Goal: Task Accomplishment & Management: Use online tool/utility

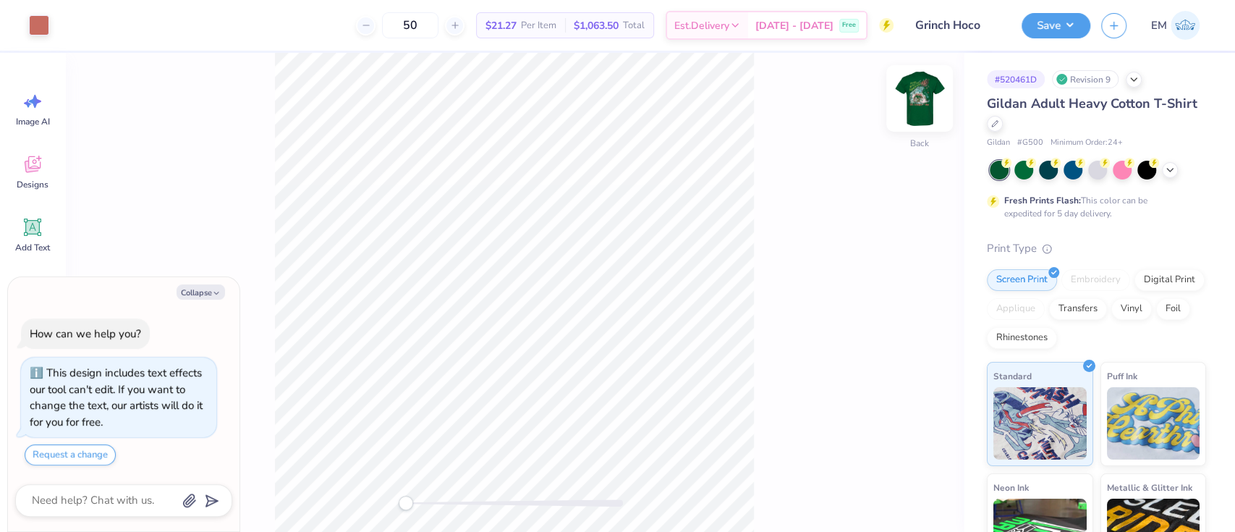
click at [904, 96] on img at bounding box center [920, 98] width 58 height 58
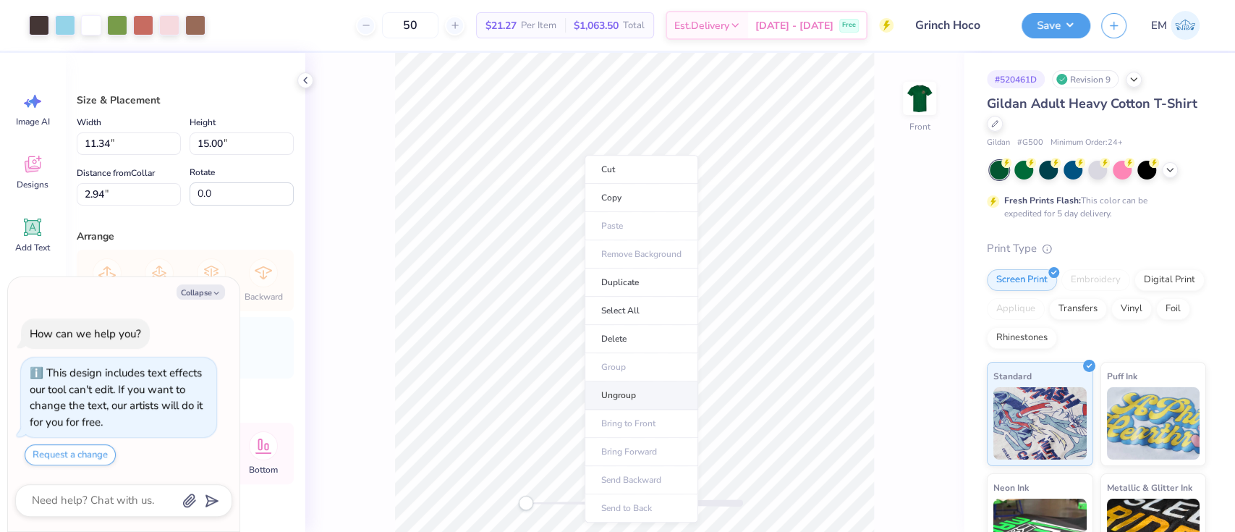
click at [622, 393] on li "Ungroup" at bounding box center [642, 395] width 114 height 28
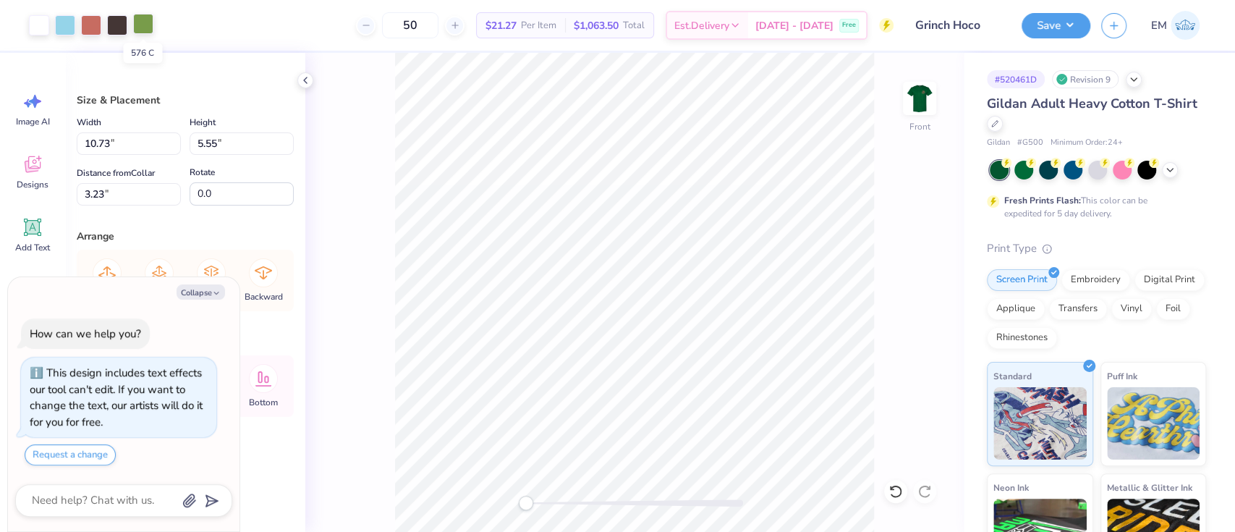
click at [142, 23] on div at bounding box center [143, 24] width 20 height 20
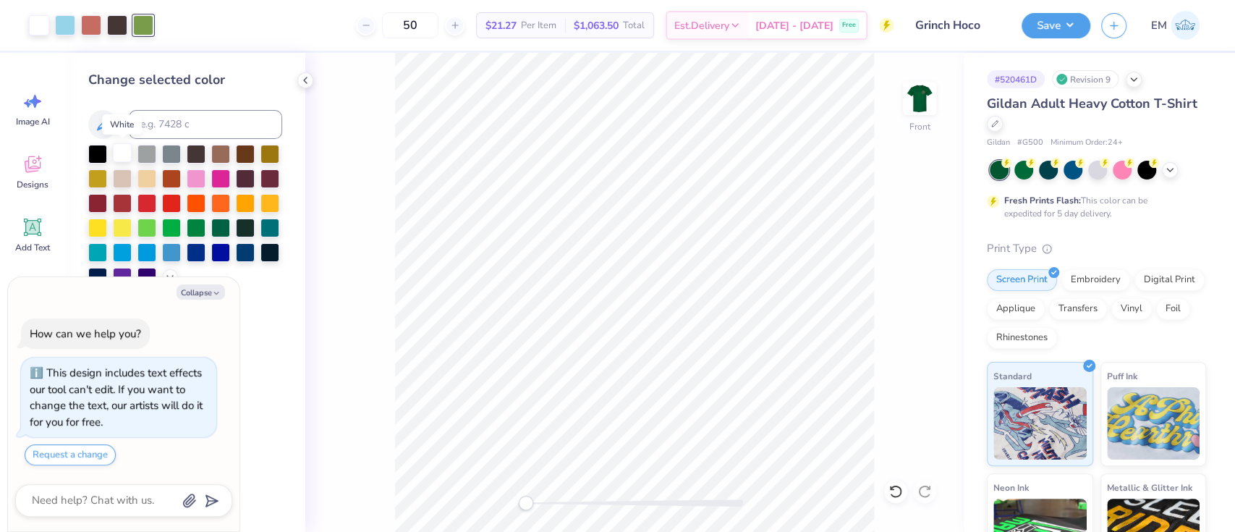
click at [125, 157] on div at bounding box center [122, 152] width 19 height 19
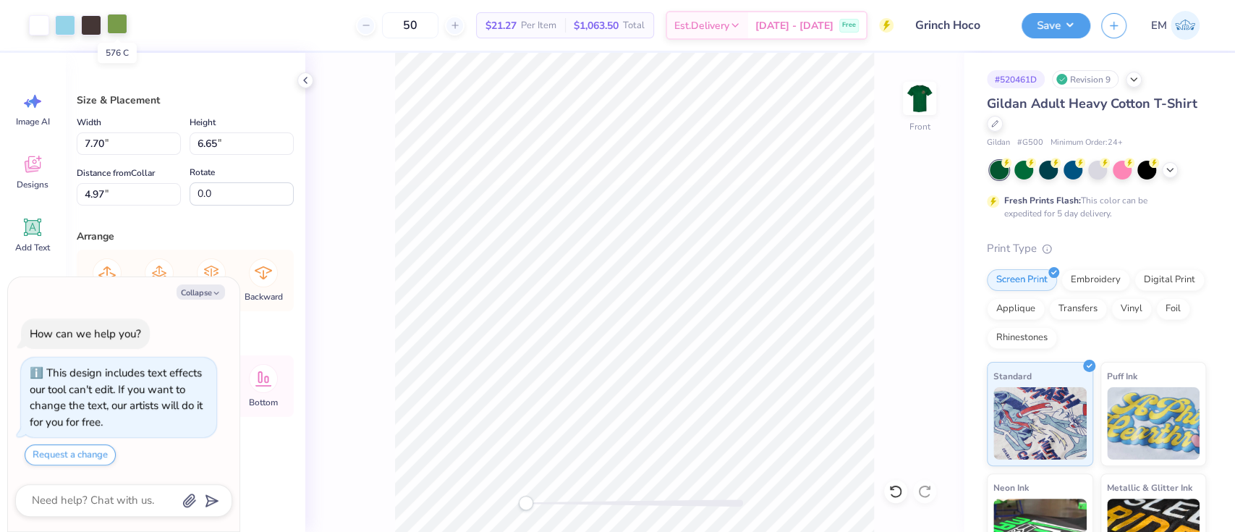
click at [117, 23] on div at bounding box center [117, 24] width 20 height 20
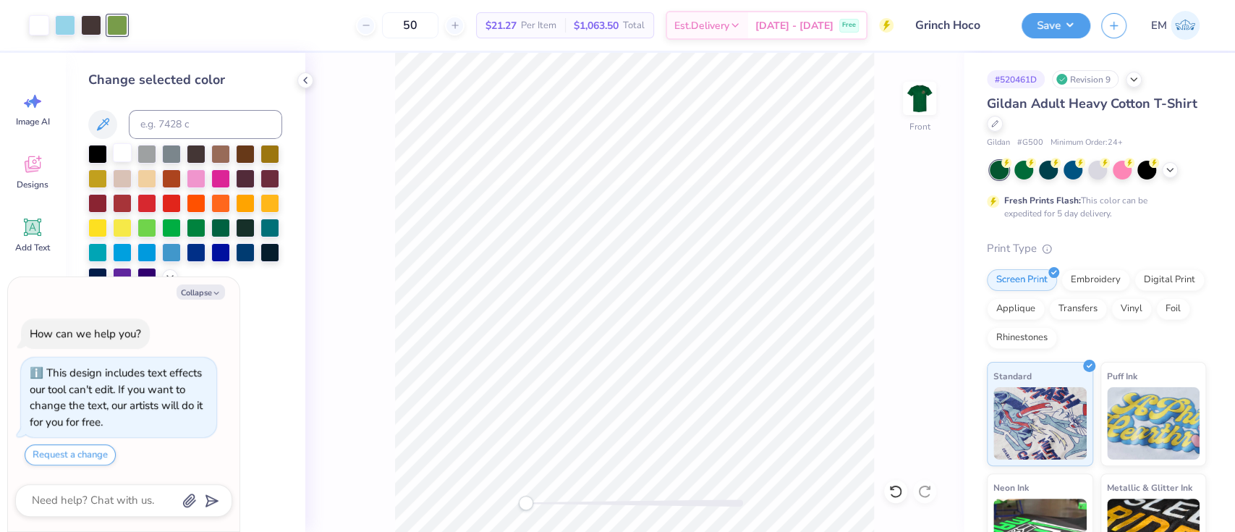
click at [124, 151] on div at bounding box center [122, 152] width 19 height 19
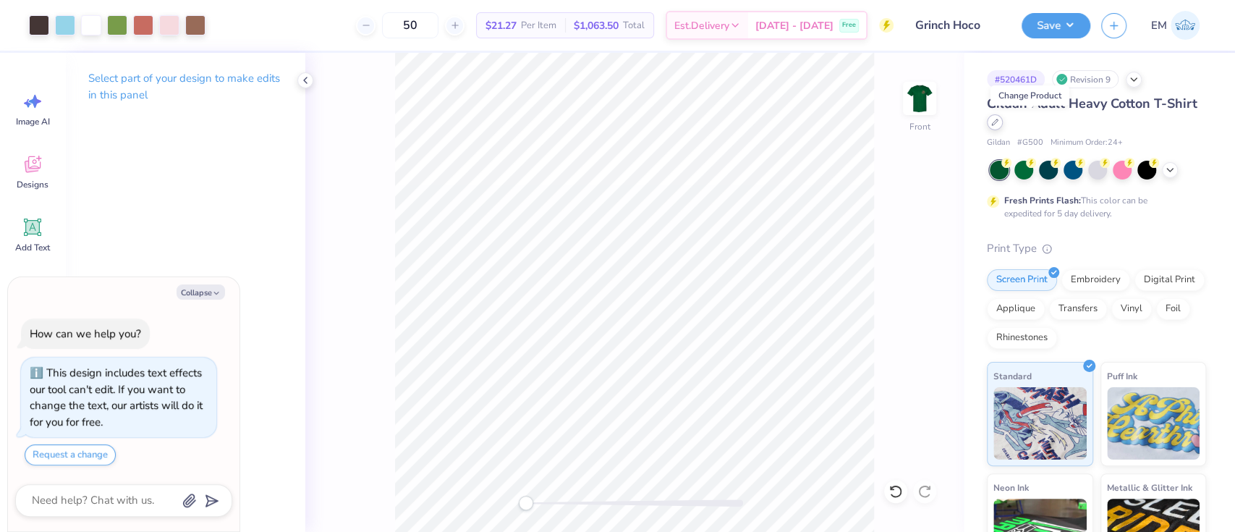
click at [1003, 126] on div at bounding box center [995, 122] width 16 height 16
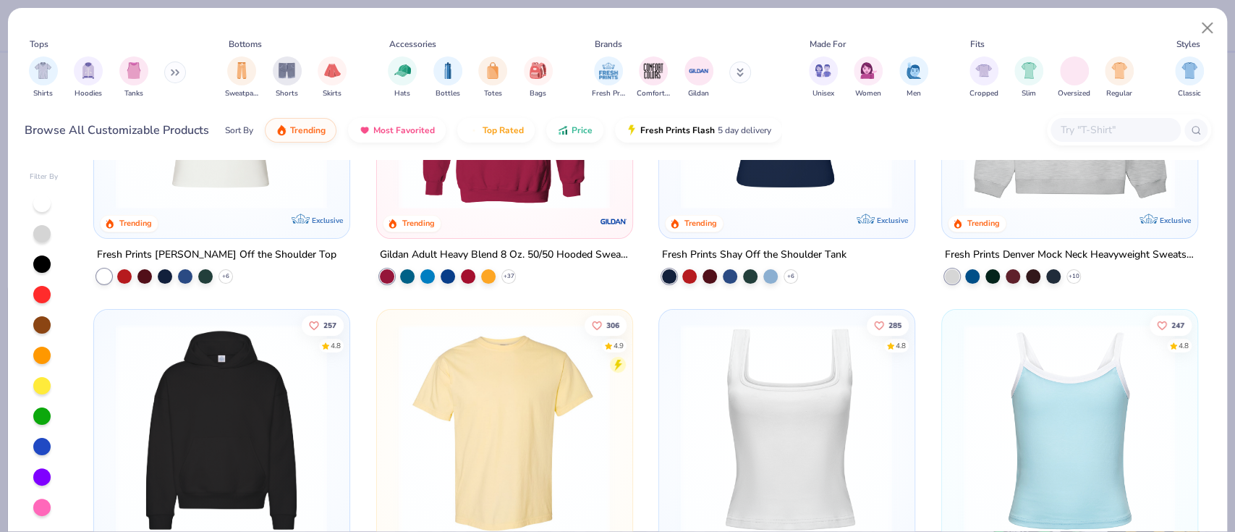
scroll to position [289, 0]
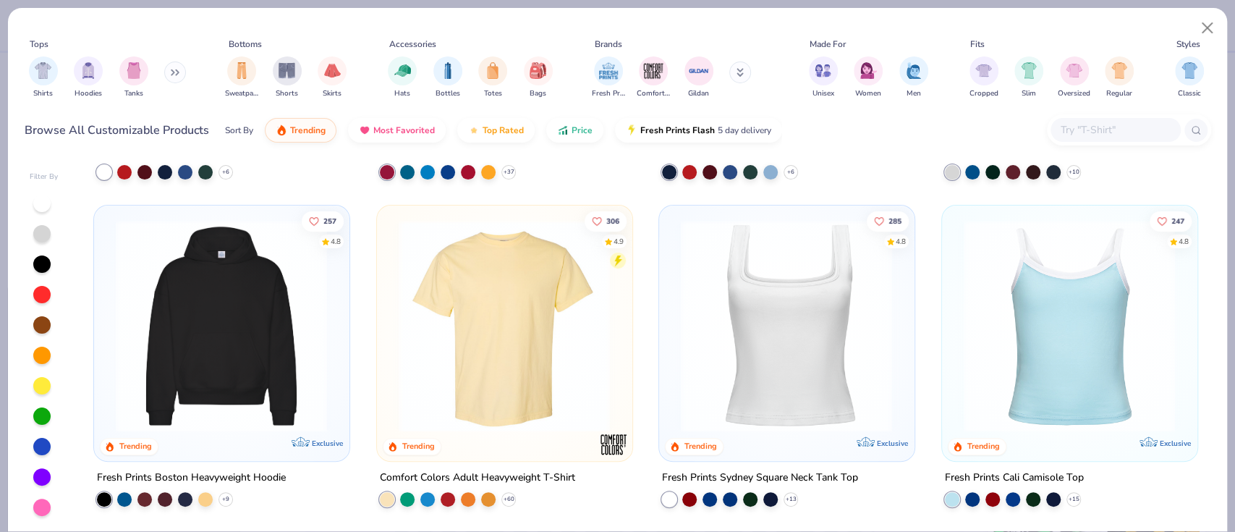
click at [507, 313] on img at bounding box center [505, 325] width 226 height 212
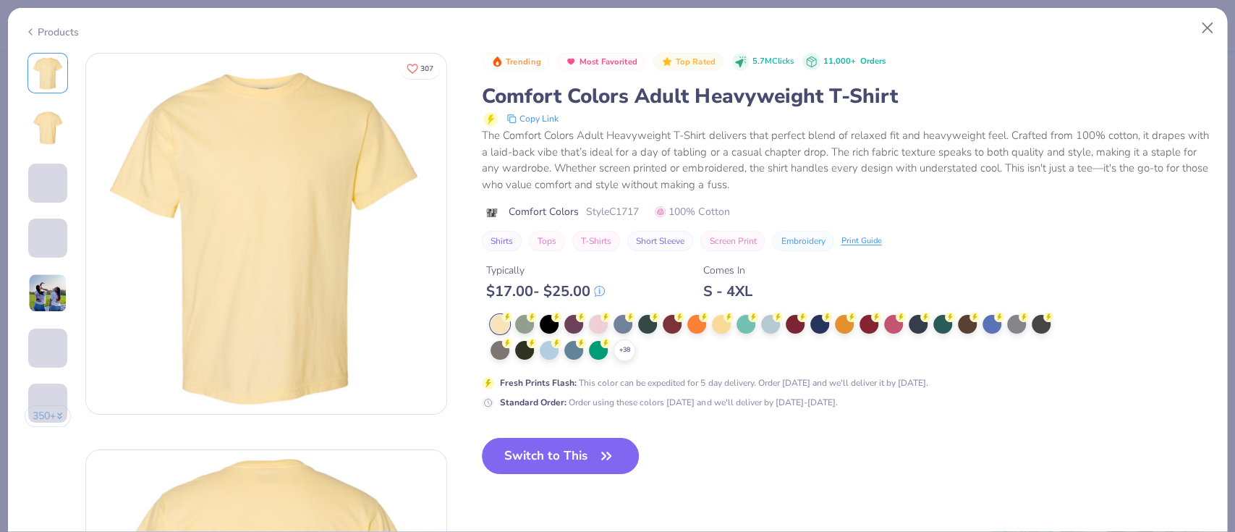
click at [523, 316] on div at bounding box center [524, 324] width 19 height 19
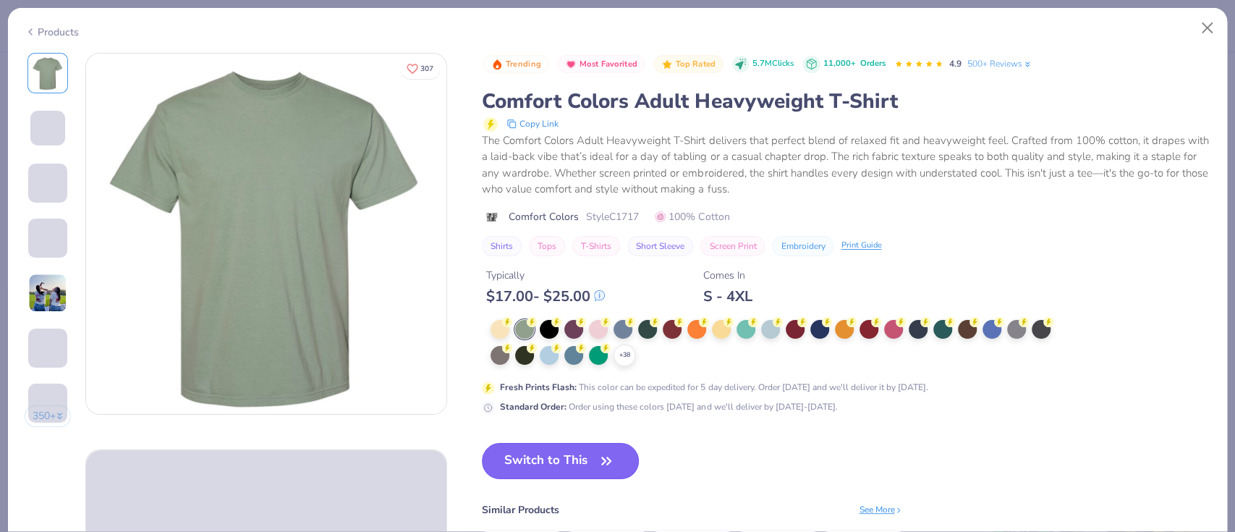
click at [618, 447] on button "Switch to This" at bounding box center [560, 461] width 157 height 36
click at [591, 462] on button "Switch to This" at bounding box center [560, 461] width 157 height 36
click at [575, 453] on button "Switch to This" at bounding box center [560, 461] width 157 height 36
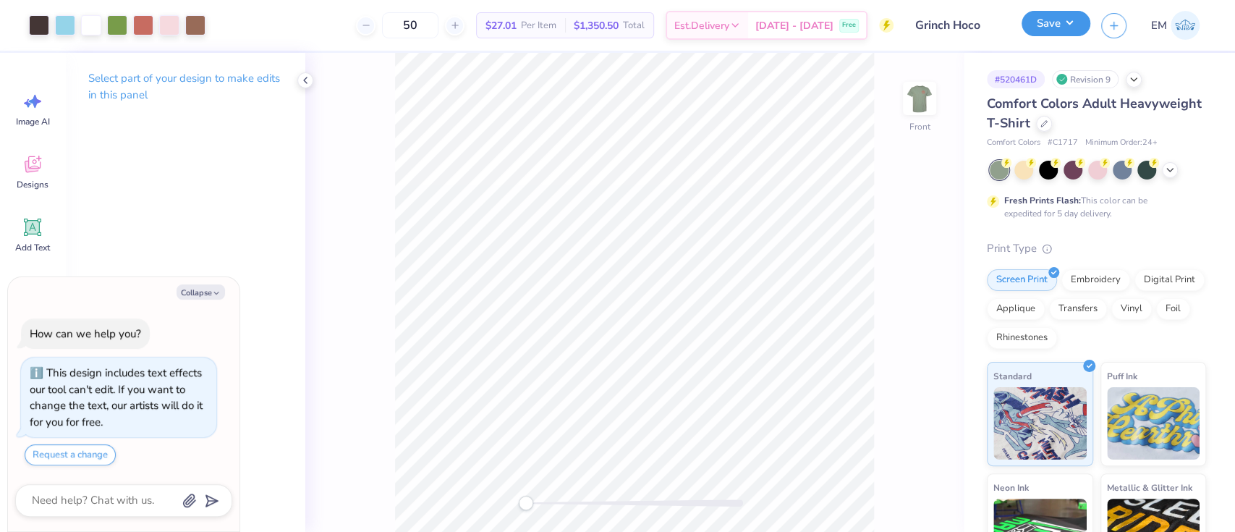
click at [1062, 16] on button "Save" at bounding box center [1056, 23] width 69 height 25
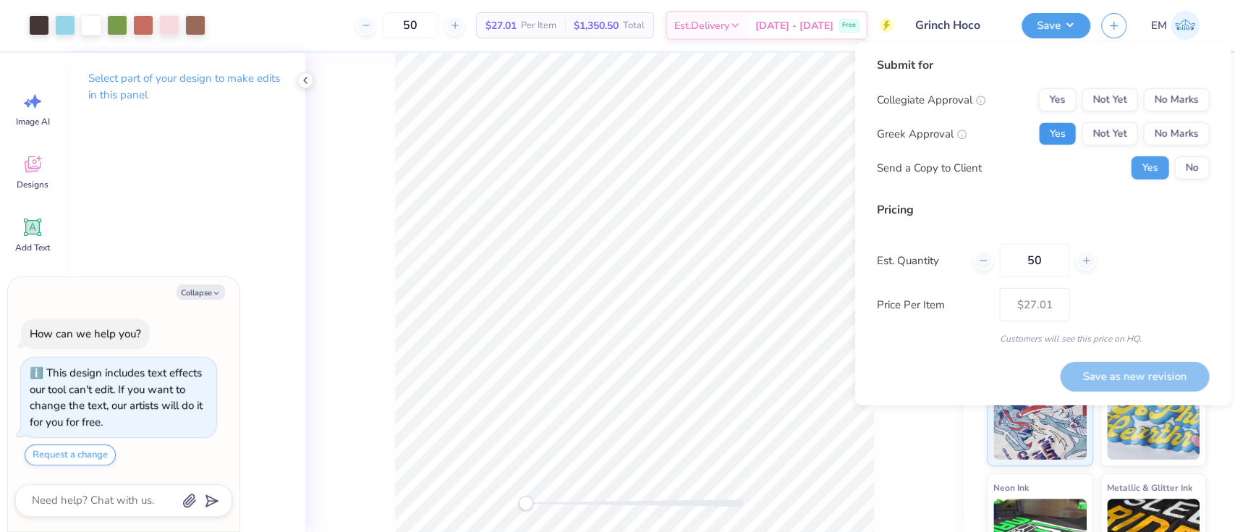
click at [1068, 123] on button "Yes" at bounding box center [1058, 133] width 38 height 23
click at [1152, 96] on button "No Marks" at bounding box center [1177, 99] width 66 height 23
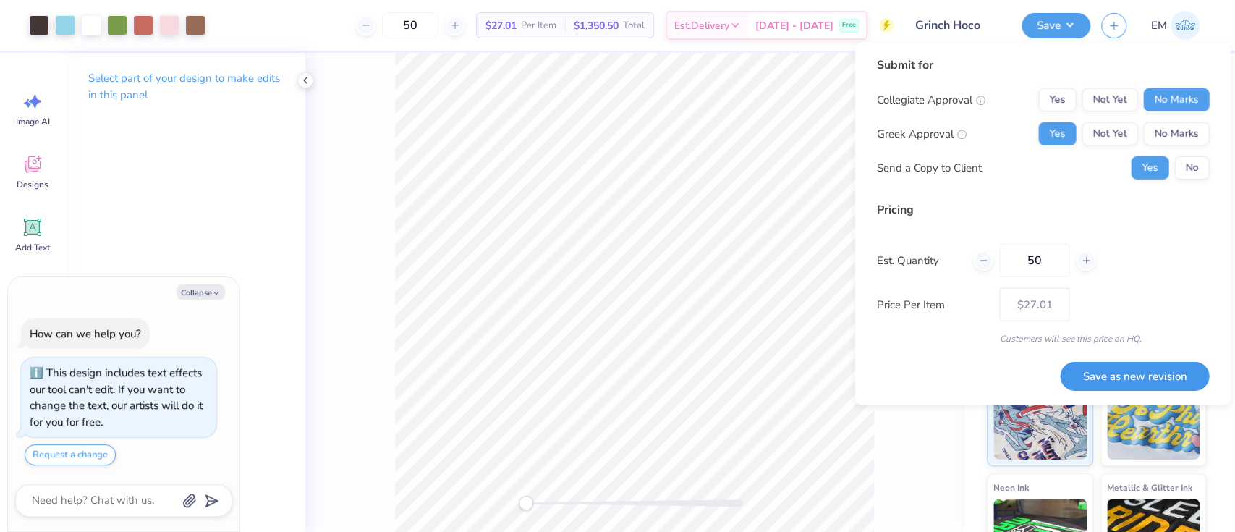
click at [1171, 375] on button "Save as new revision" at bounding box center [1134, 376] width 149 height 30
type textarea "x"
type input "– –"
type textarea "x"
type input "$27.01"
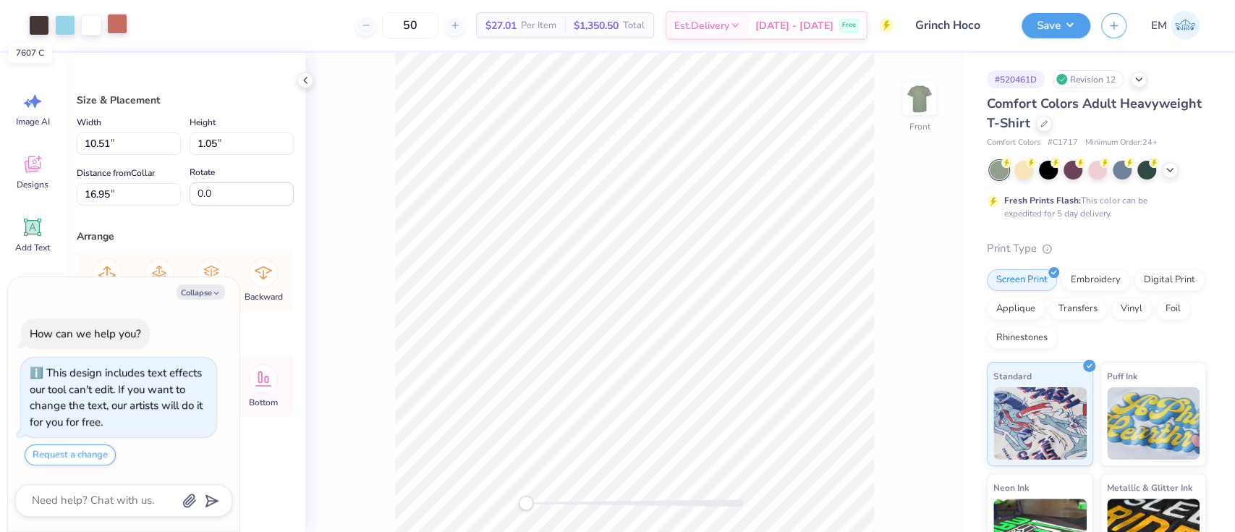
click at [122, 22] on div at bounding box center [117, 24] width 20 height 20
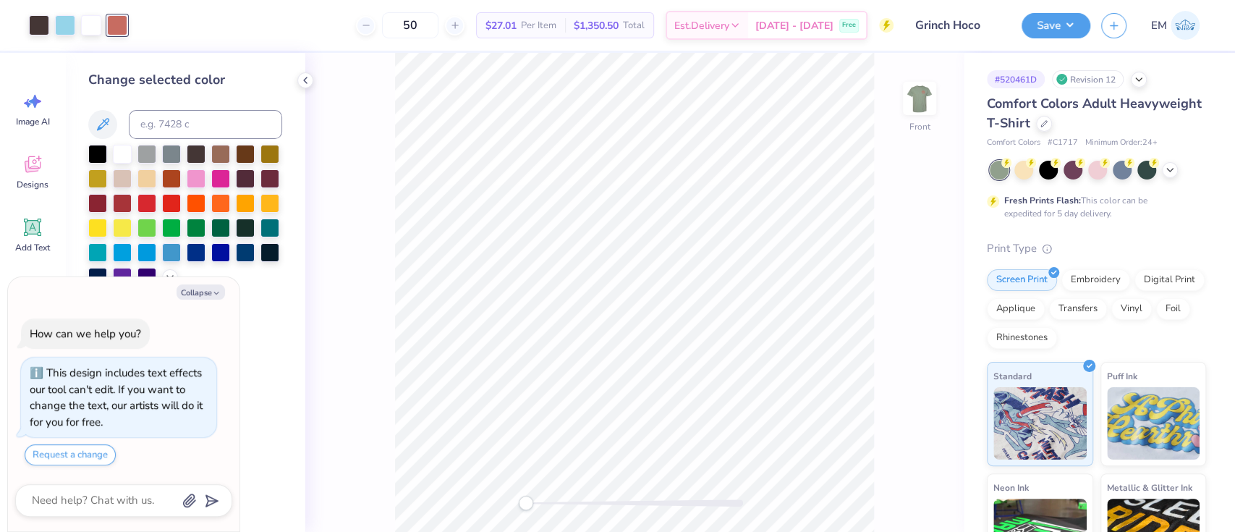
click at [122, 140] on div "Change selected color" at bounding box center [185, 178] width 194 height 216
click at [127, 153] on div at bounding box center [122, 152] width 19 height 19
click at [887, 320] on div "Front" at bounding box center [634, 292] width 659 height 479
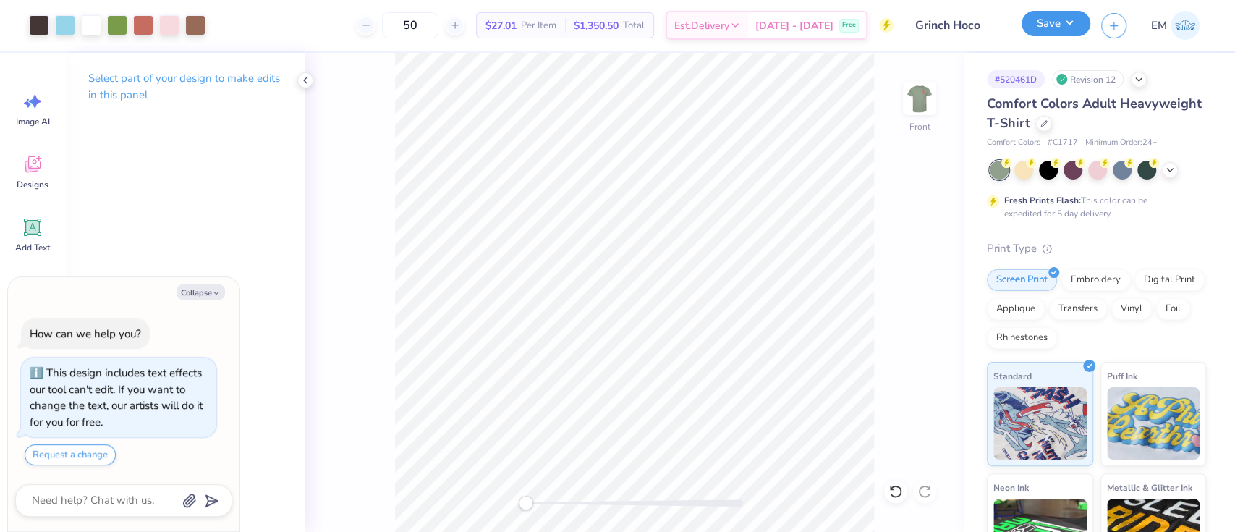
click at [1062, 20] on button "Save" at bounding box center [1056, 23] width 69 height 25
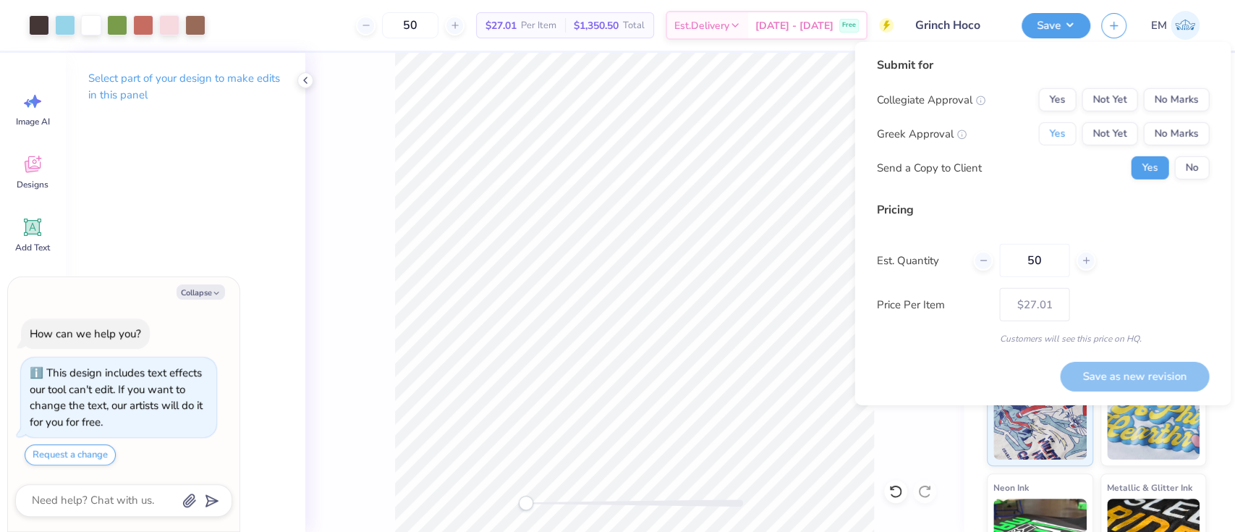
drag, startPoint x: 1062, startPoint y: 130, endPoint x: 1174, endPoint y: 111, distance: 113.7
click at [1062, 130] on button "Yes" at bounding box center [1058, 133] width 38 height 23
click at [1198, 93] on button "No Marks" at bounding box center [1177, 99] width 66 height 23
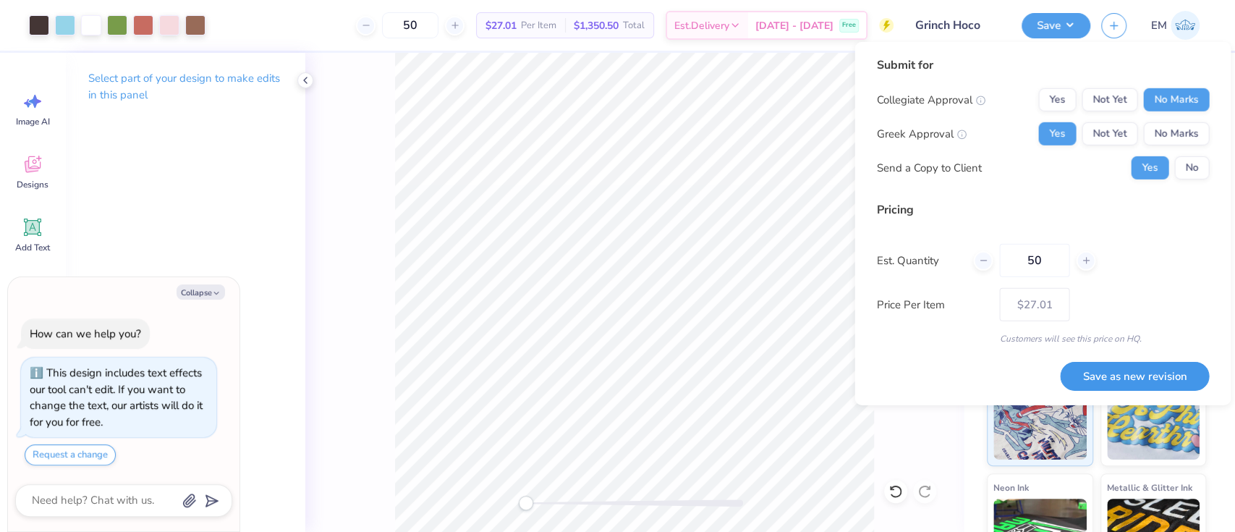
click at [1117, 376] on button "Save as new revision" at bounding box center [1134, 376] width 149 height 30
type textarea "x"
type input "– –"
type textarea "x"
type input "$27.01"
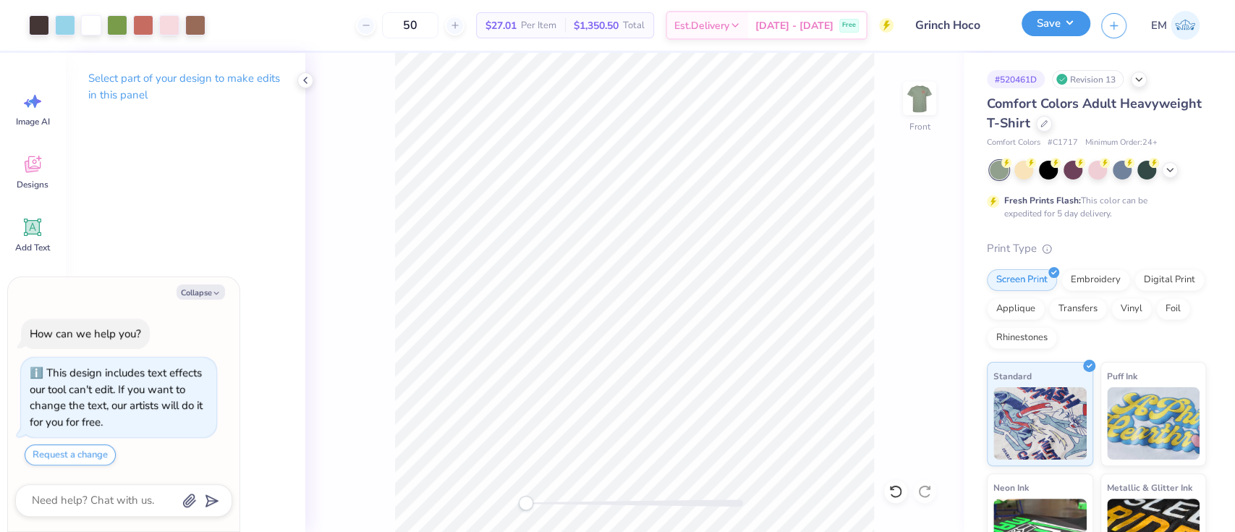
click at [1075, 26] on button "Save" at bounding box center [1056, 23] width 69 height 25
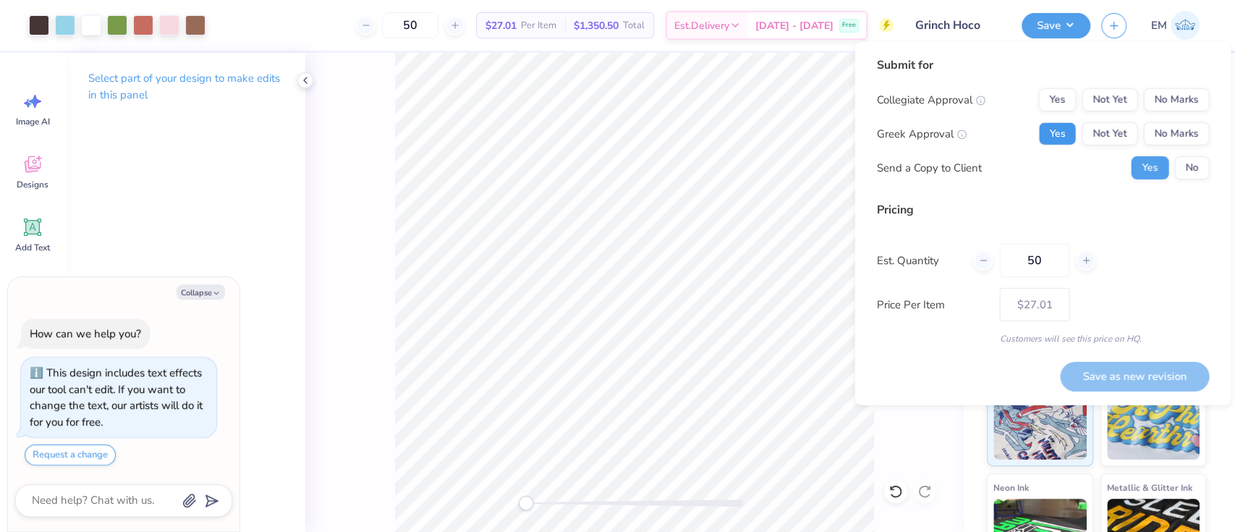
click at [1061, 130] on button "Yes" at bounding box center [1058, 133] width 38 height 23
click at [1162, 98] on button "No Marks" at bounding box center [1177, 99] width 66 height 23
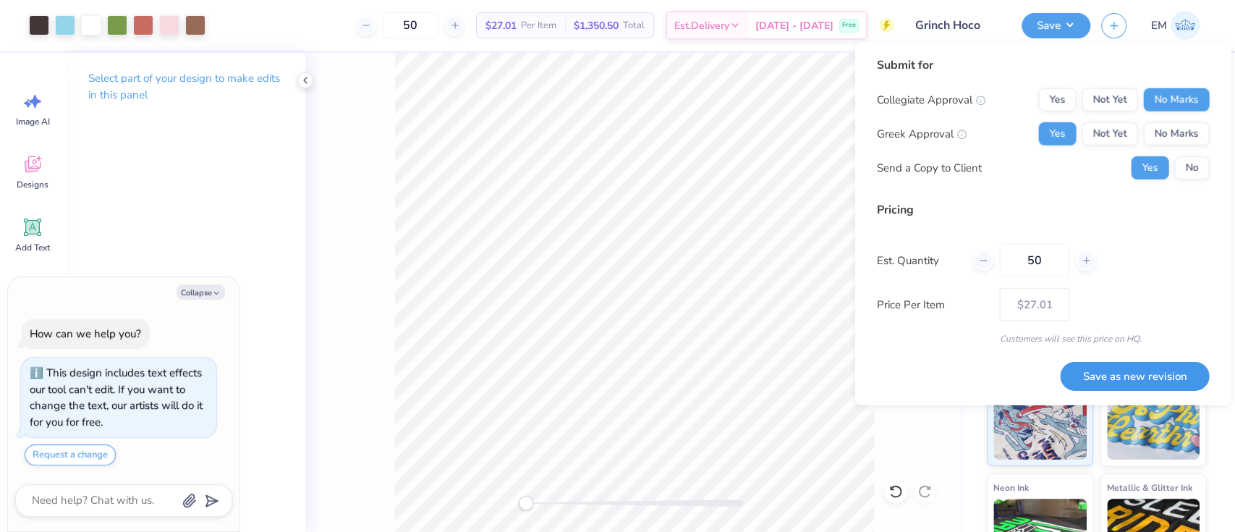
click at [1172, 366] on button "Save as new revision" at bounding box center [1134, 376] width 149 height 30
type textarea "x"
type input "– –"
type textarea "x"
type input "$27.01"
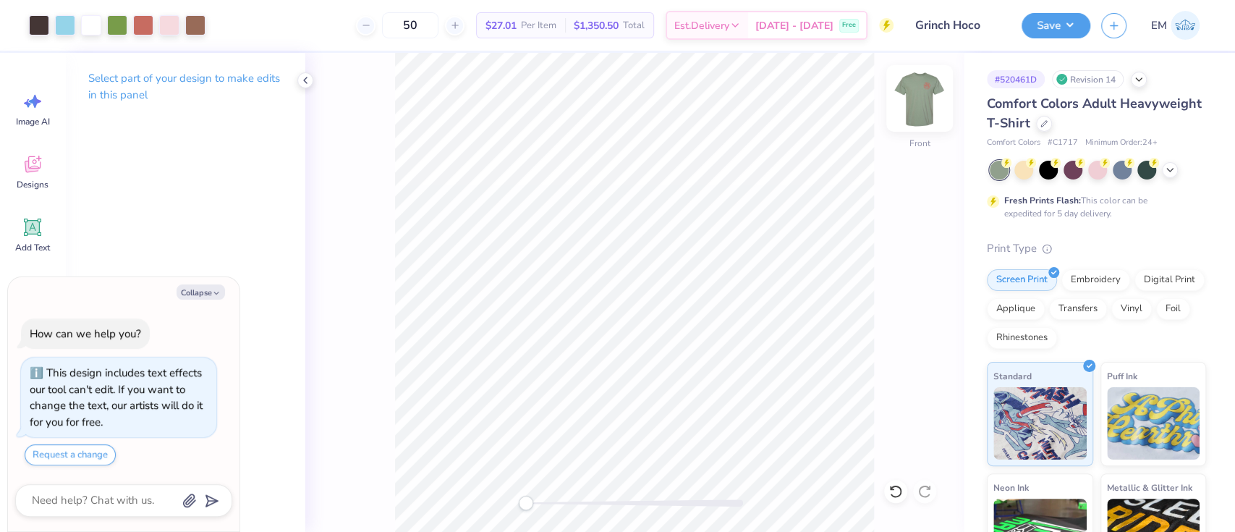
click at [926, 105] on img at bounding box center [920, 98] width 58 height 58
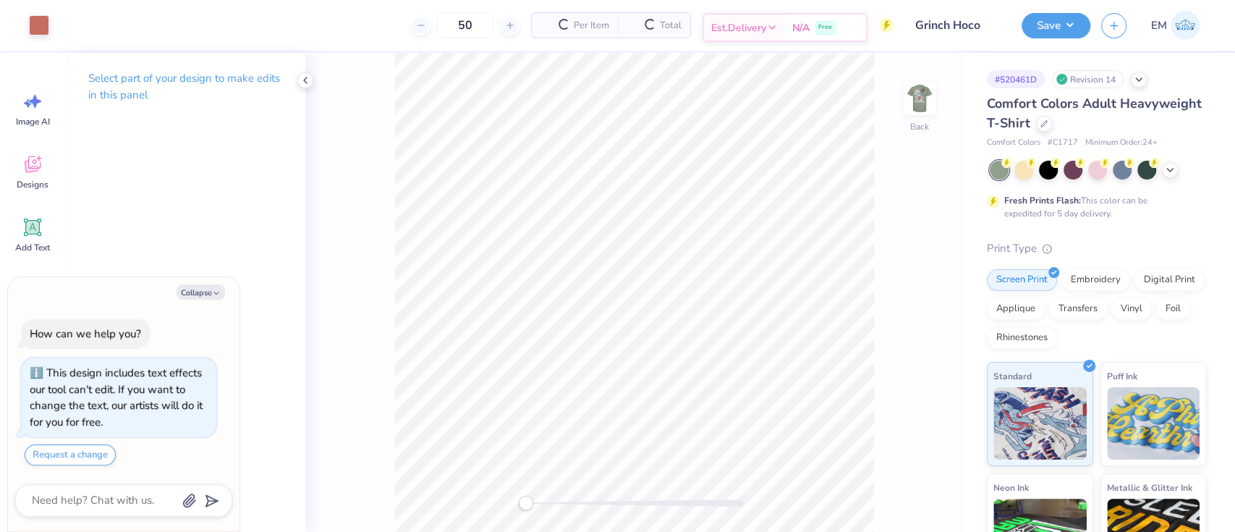
type textarea "x"
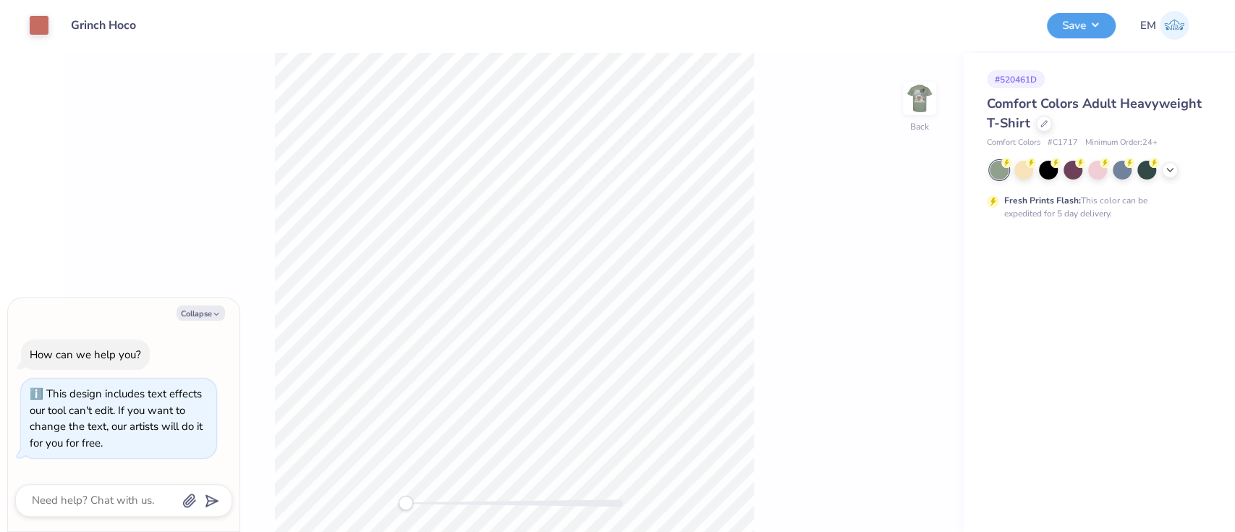
drag, startPoint x: 1184, startPoint y: 175, endPoint x: 1176, endPoint y: 174, distance: 8.1
click at [1181, 174] on div at bounding box center [1098, 170] width 216 height 19
click at [1170, 168] on icon at bounding box center [1171, 169] width 12 height 12
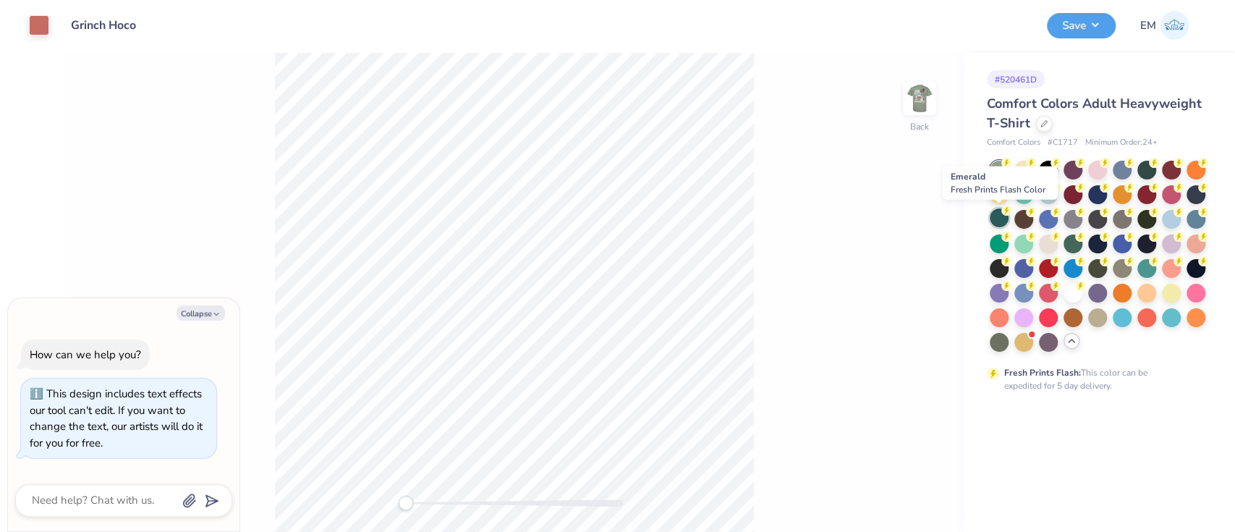
click at [1002, 221] on div at bounding box center [999, 217] width 19 height 19
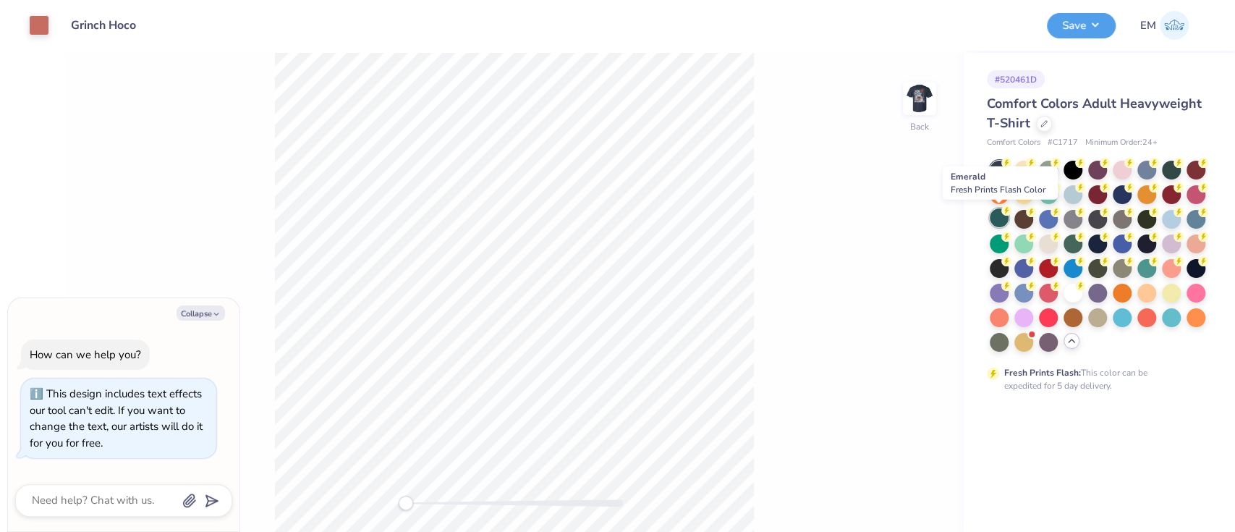
click at [999, 220] on div at bounding box center [999, 217] width 19 height 19
click at [1076, 28] on button "Save" at bounding box center [1081, 23] width 69 height 25
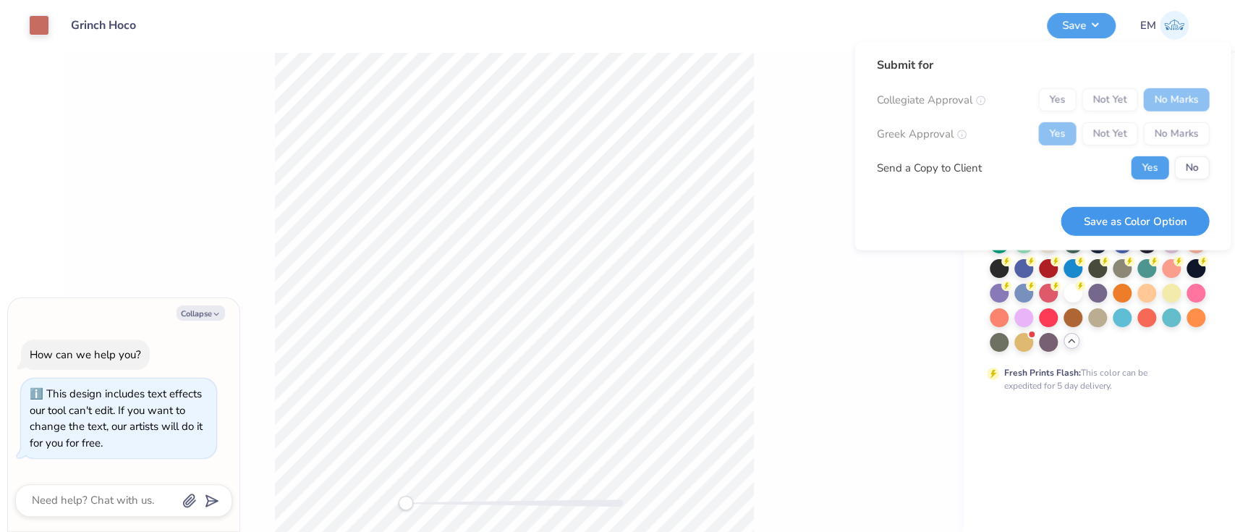
click at [1175, 221] on button "Save as Color Option" at bounding box center [1135, 221] width 148 height 30
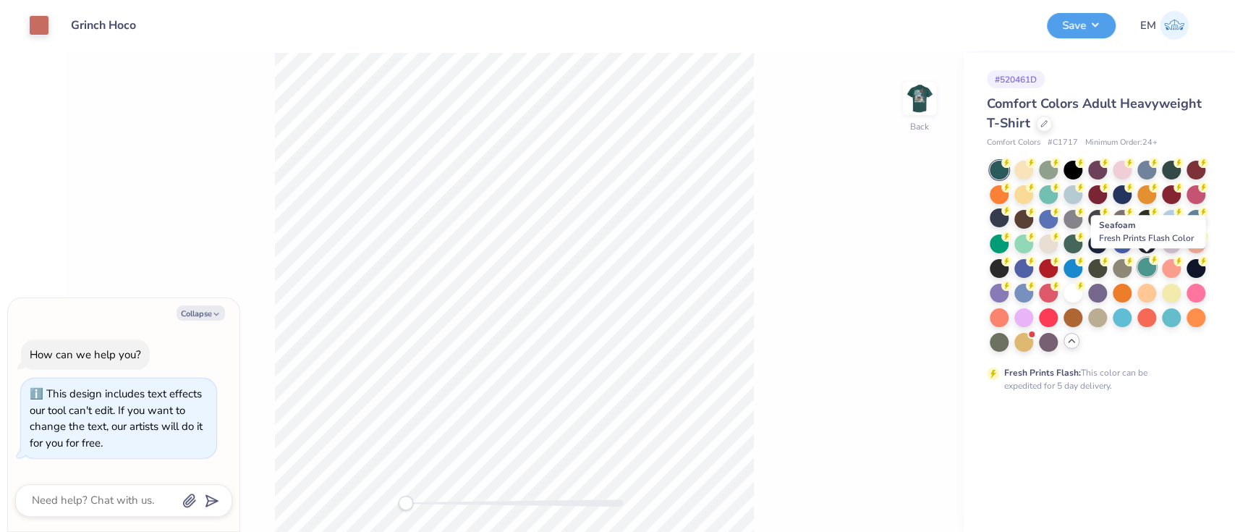
click at [1146, 271] on div at bounding box center [1147, 267] width 19 height 19
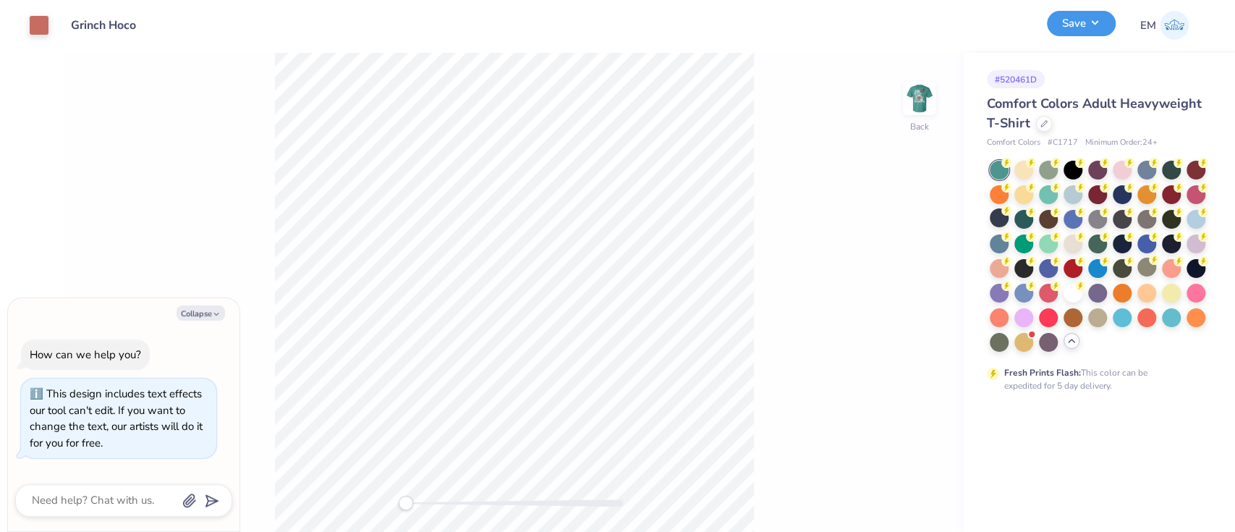
click at [1070, 13] on button "Save" at bounding box center [1081, 23] width 69 height 25
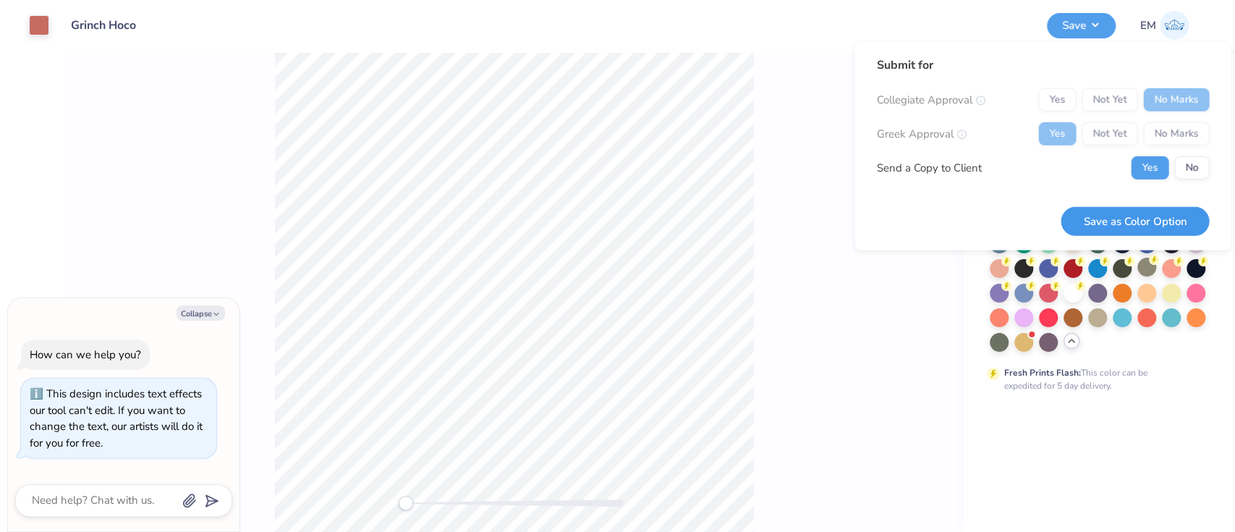
click at [1126, 217] on button "Save as Color Option" at bounding box center [1135, 221] width 148 height 30
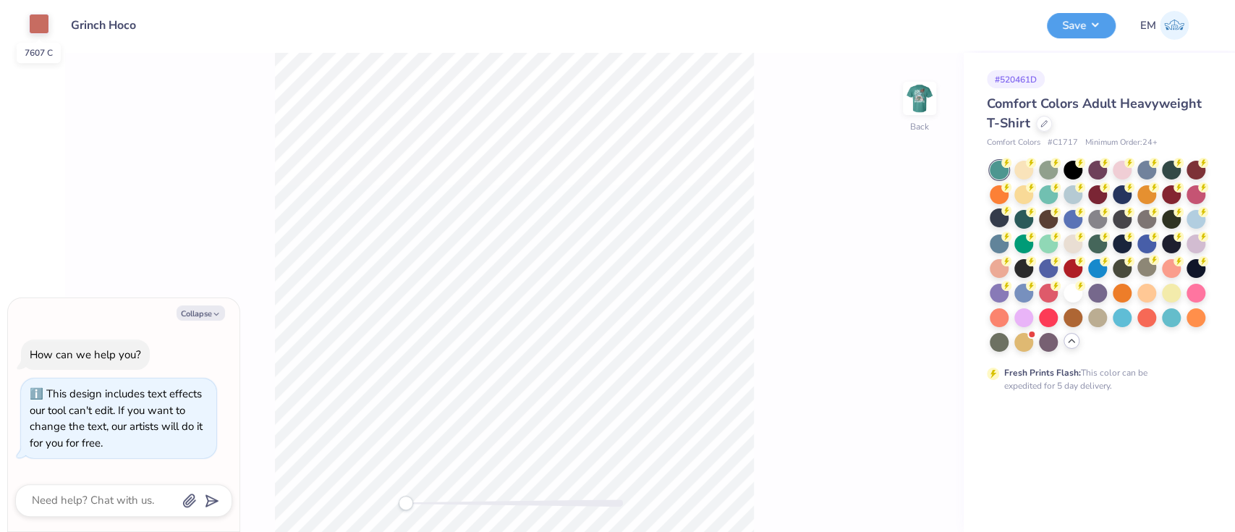
click at [36, 21] on div at bounding box center [39, 24] width 20 height 20
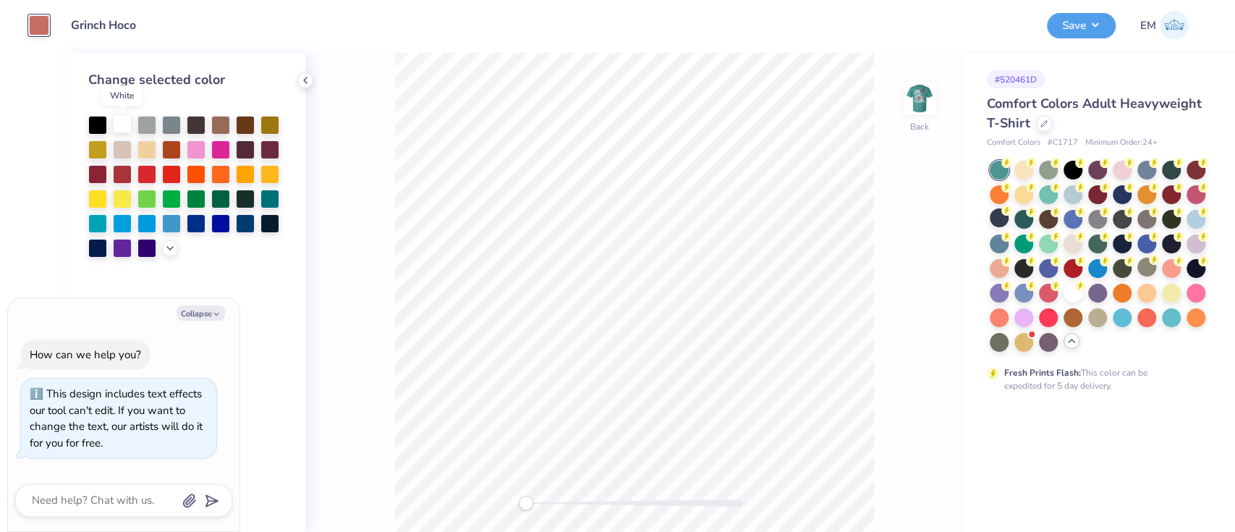
click at [127, 119] on div at bounding box center [122, 123] width 19 height 19
click at [1091, 23] on button "Save" at bounding box center [1081, 23] width 69 height 25
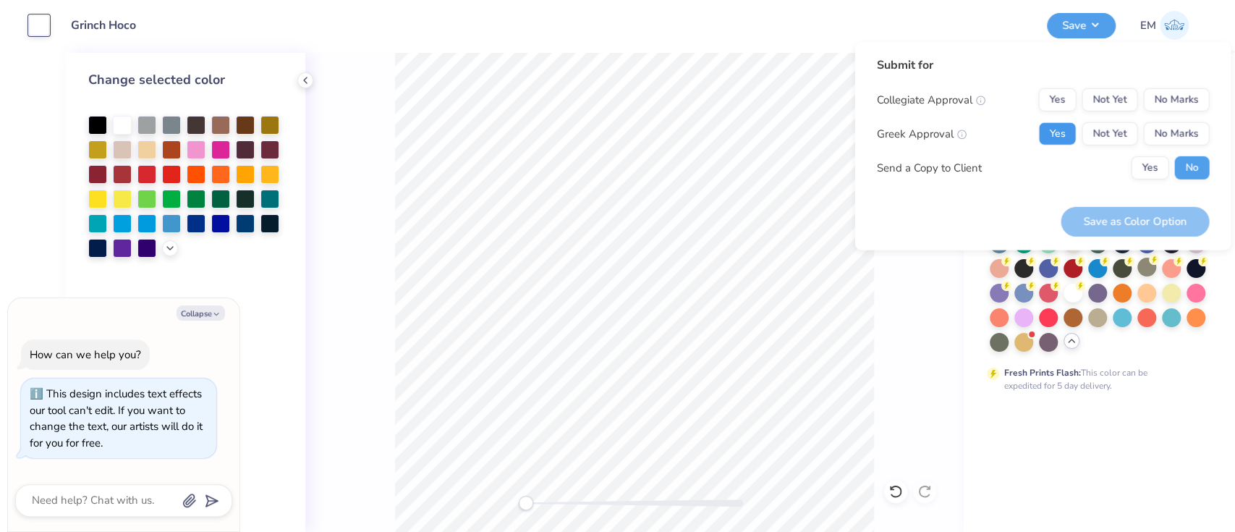
drag, startPoint x: 1073, startPoint y: 125, endPoint x: 1095, endPoint y: 111, distance: 26.3
click at [1075, 125] on button "Yes" at bounding box center [1058, 133] width 38 height 23
click at [1151, 97] on button "No Marks" at bounding box center [1177, 99] width 66 height 23
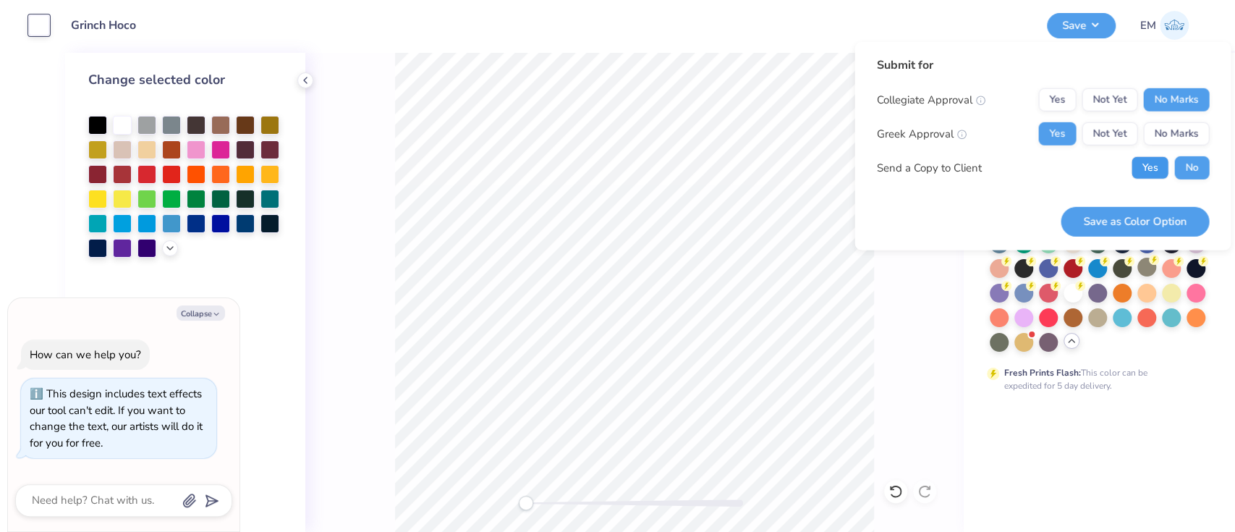
click at [1158, 173] on button "Yes" at bounding box center [1150, 167] width 38 height 23
click at [1178, 219] on button "Save as Color Option" at bounding box center [1135, 221] width 148 height 30
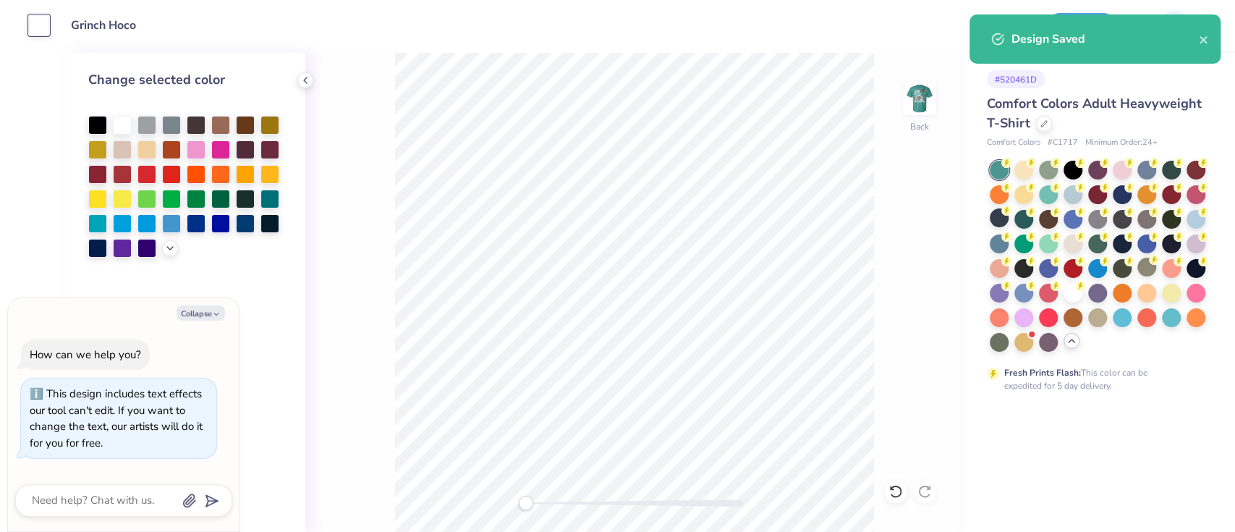
click at [910, 214] on div "Back" at bounding box center [634, 292] width 659 height 479
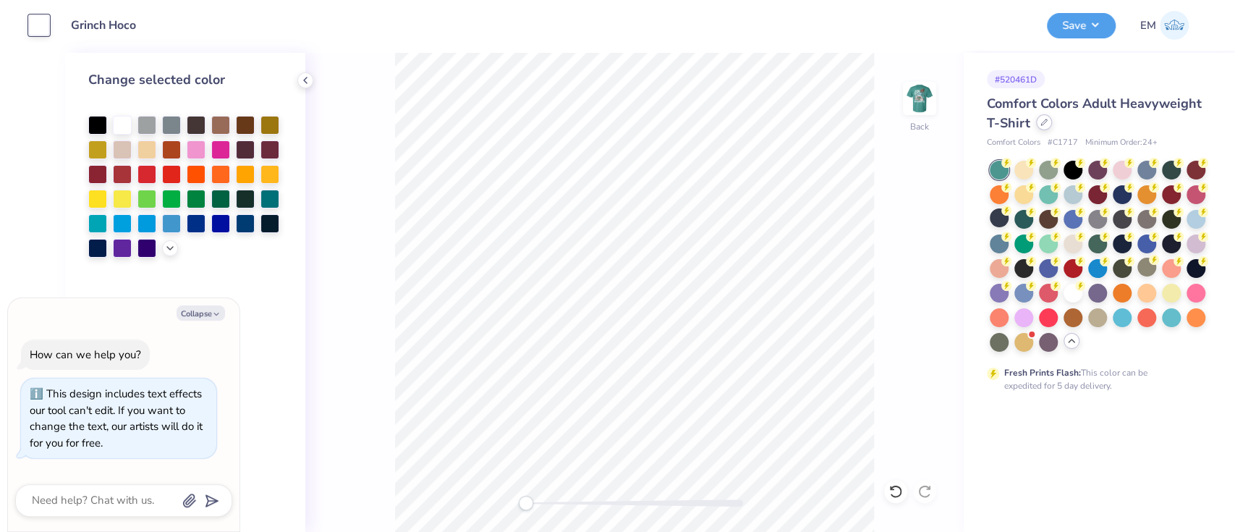
click at [1042, 124] on icon at bounding box center [1044, 122] width 7 height 7
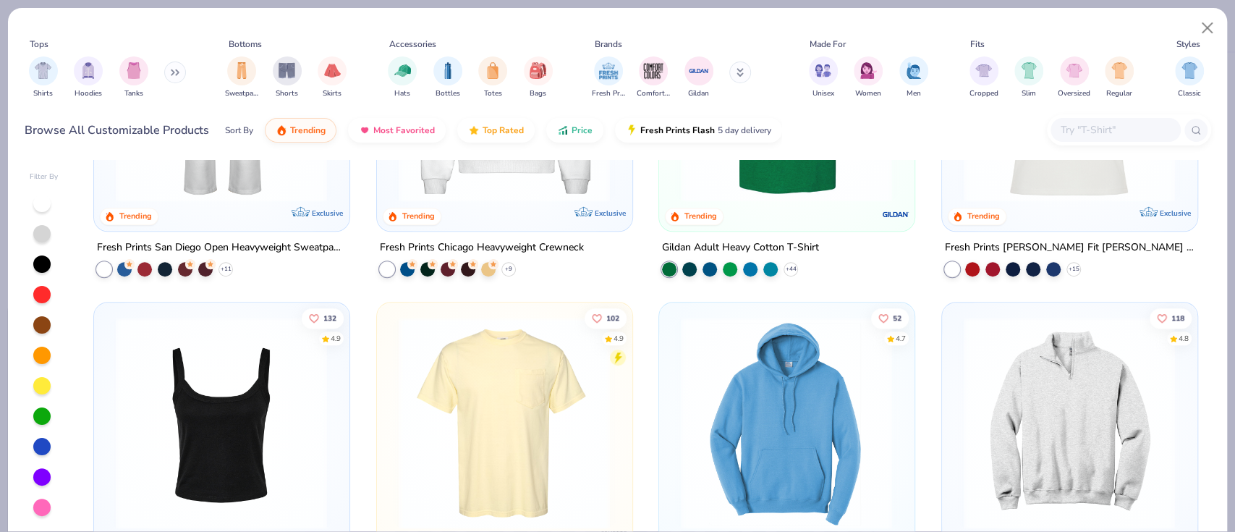
scroll to position [868, 0]
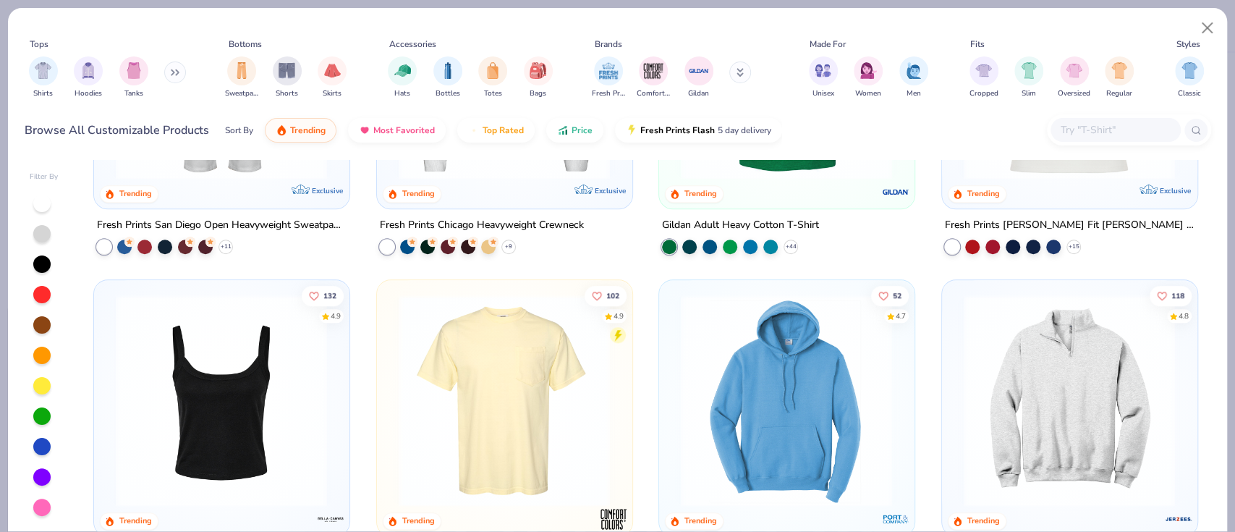
click at [507, 408] on div "260 4.8 Trending Exclusive Fresh Prints Boston Heavyweight Hoodie + 9 307 4.9 T…" at bounding box center [645, 346] width 1130 height 372
click at [507, 408] on img at bounding box center [505, 400] width 226 height 212
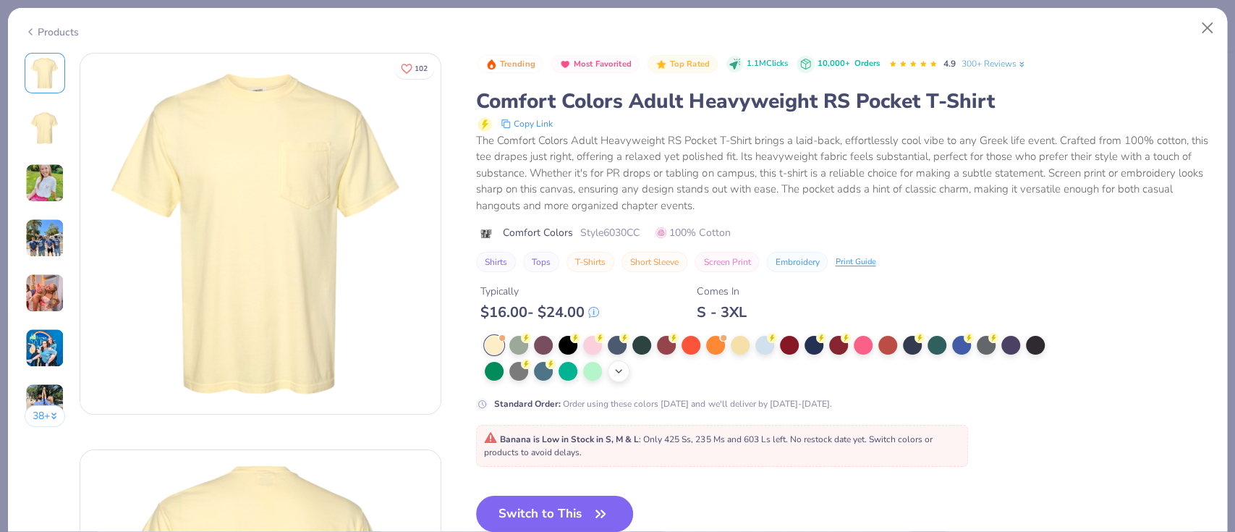
click at [623, 370] on icon at bounding box center [619, 371] width 12 height 12
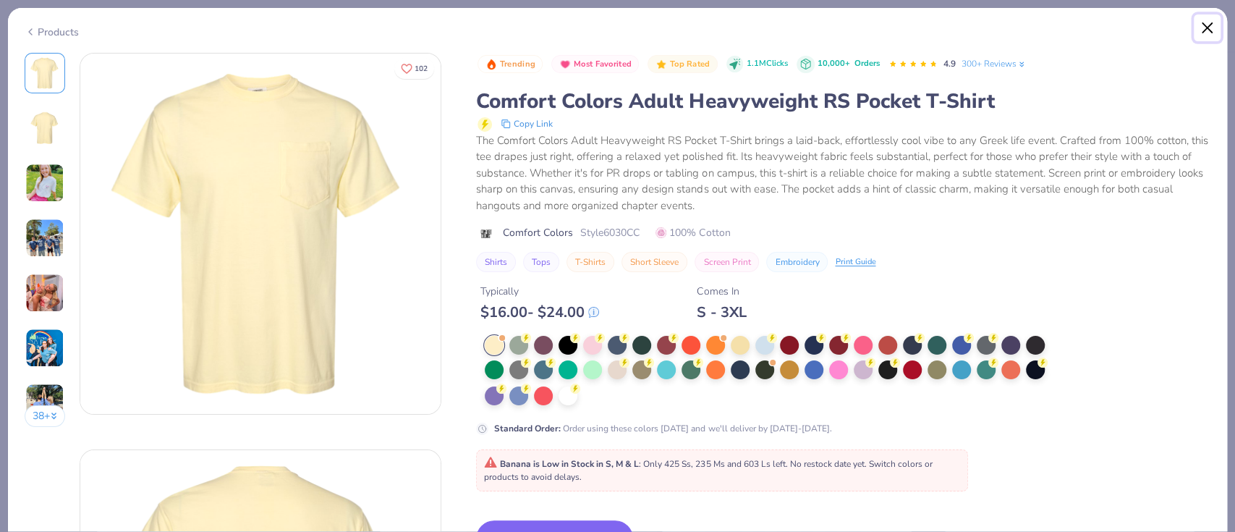
click at [1205, 33] on button "Close" at bounding box center [1208, 28] width 28 height 28
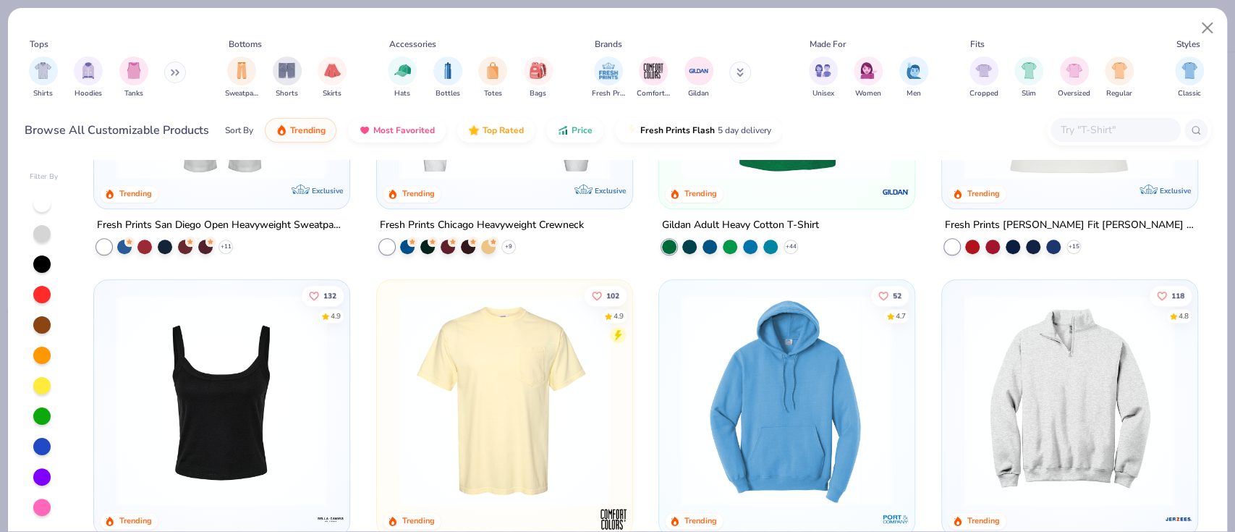
type textarea "x"
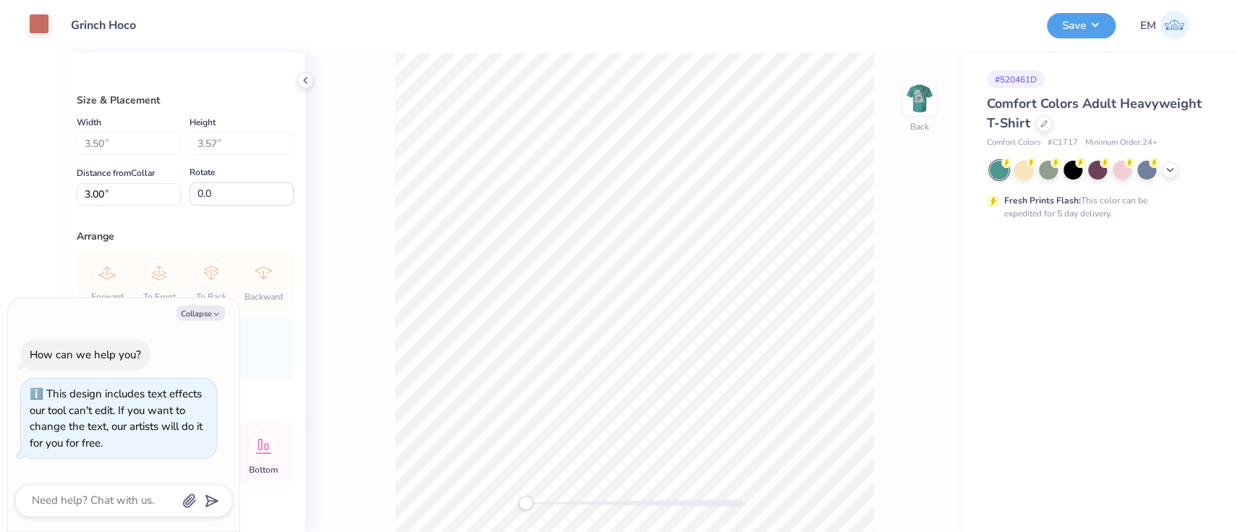
click at [36, 25] on div at bounding box center [39, 24] width 20 height 20
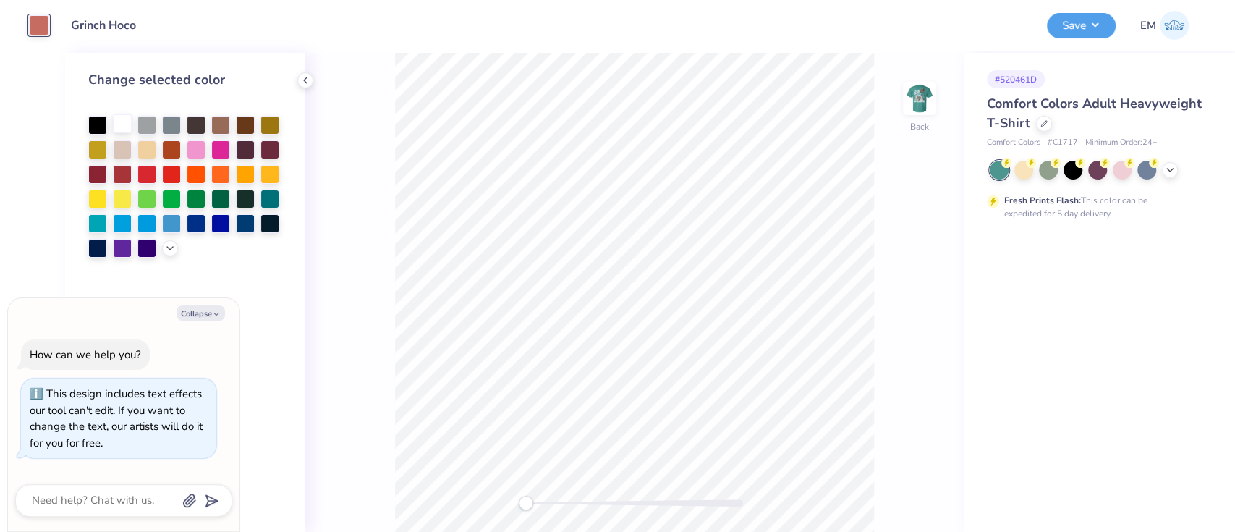
click at [119, 130] on div at bounding box center [122, 123] width 19 height 19
click at [1069, 27] on button "Save" at bounding box center [1081, 23] width 69 height 25
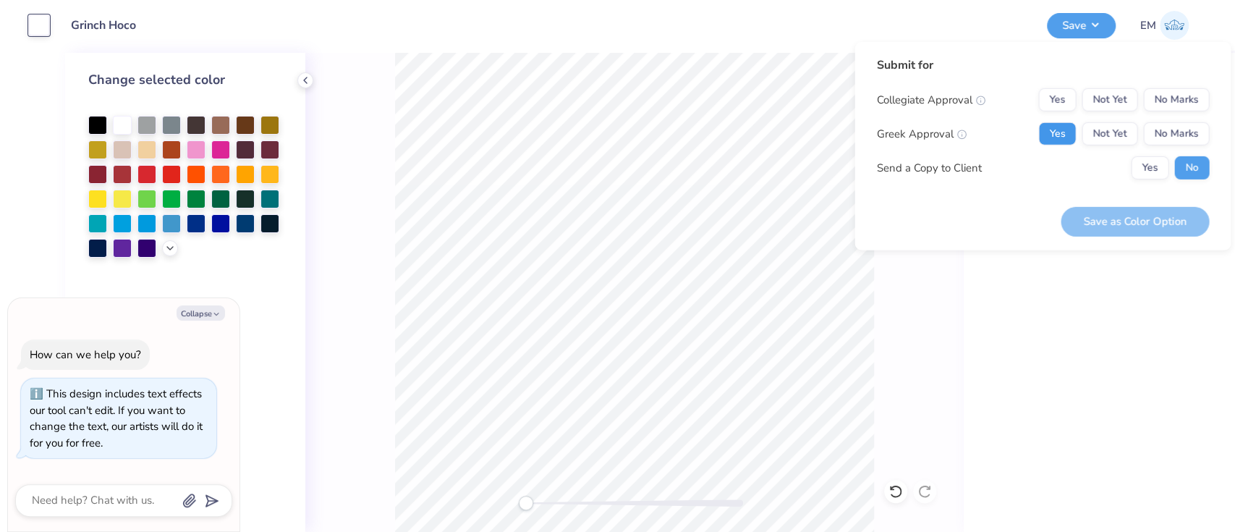
click at [1058, 134] on button "Yes" at bounding box center [1058, 133] width 38 height 23
click at [1175, 95] on button "No Marks" at bounding box center [1177, 99] width 66 height 23
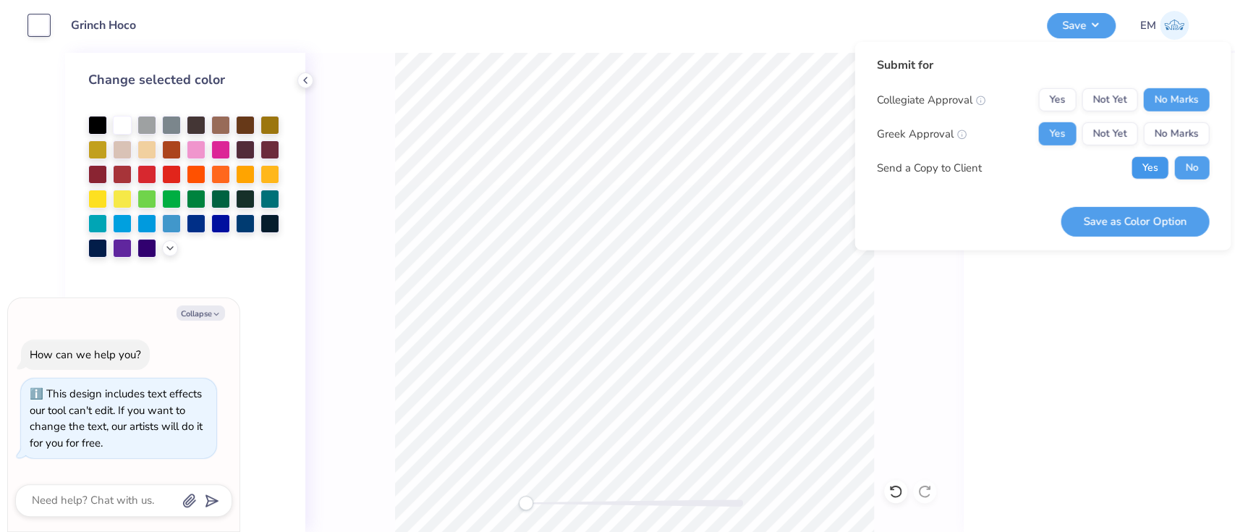
click at [1165, 159] on button "Yes" at bounding box center [1150, 167] width 38 height 23
click at [1158, 216] on button "Save as Color Option" at bounding box center [1135, 221] width 148 height 30
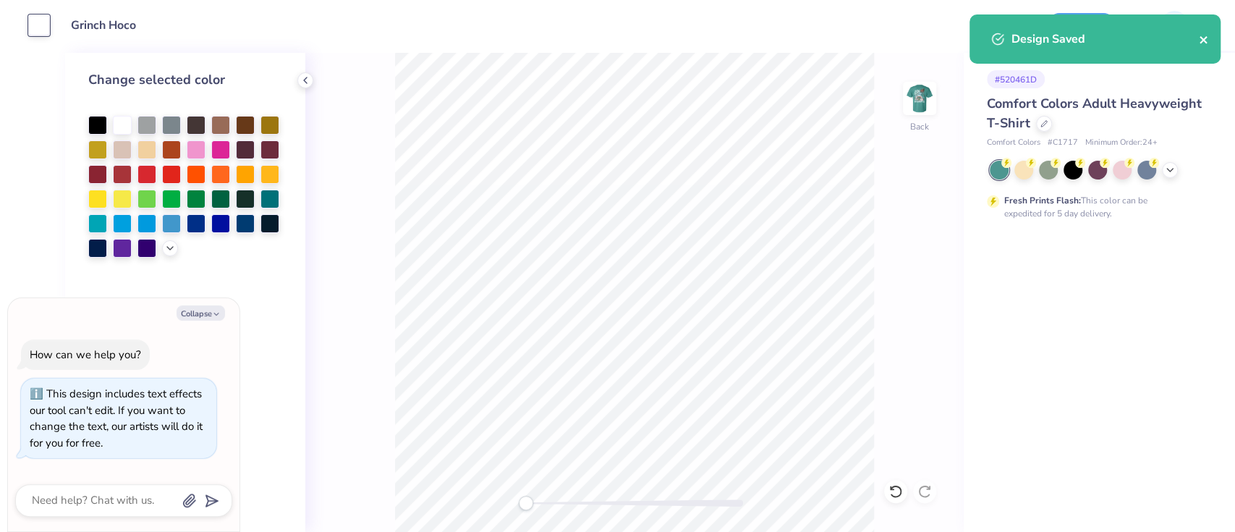
click at [1204, 38] on icon "close" at bounding box center [1204, 40] width 10 height 12
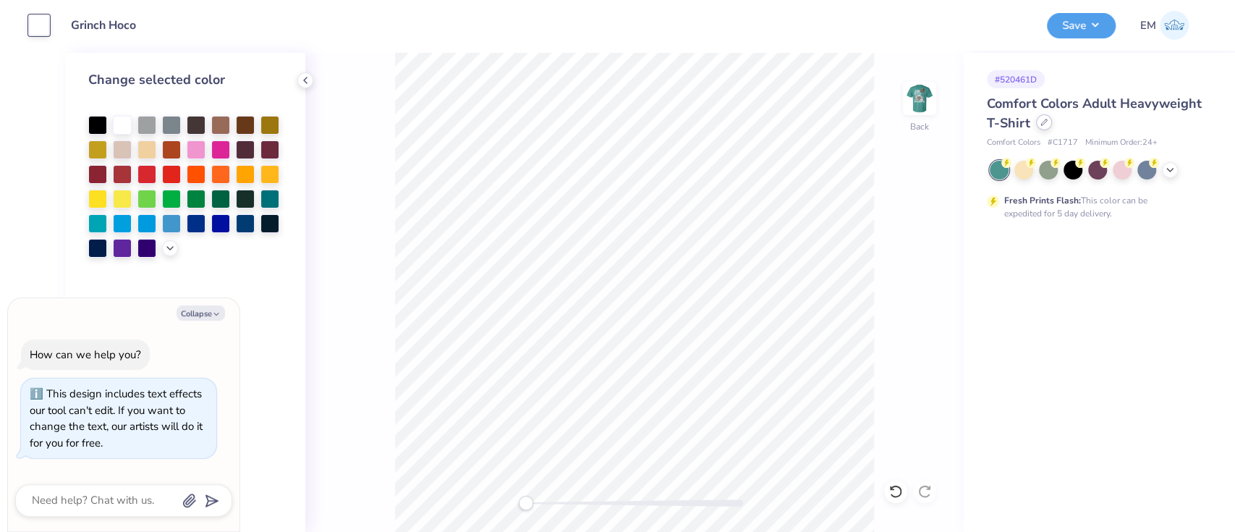
click at [1043, 122] on icon at bounding box center [1044, 122] width 7 height 7
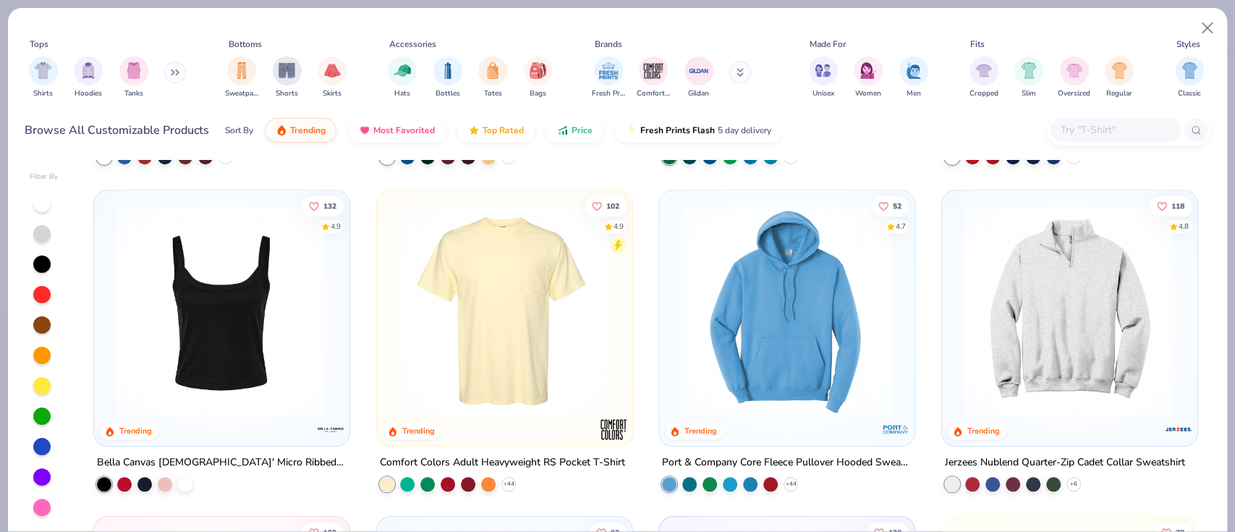
scroll to position [965, 0]
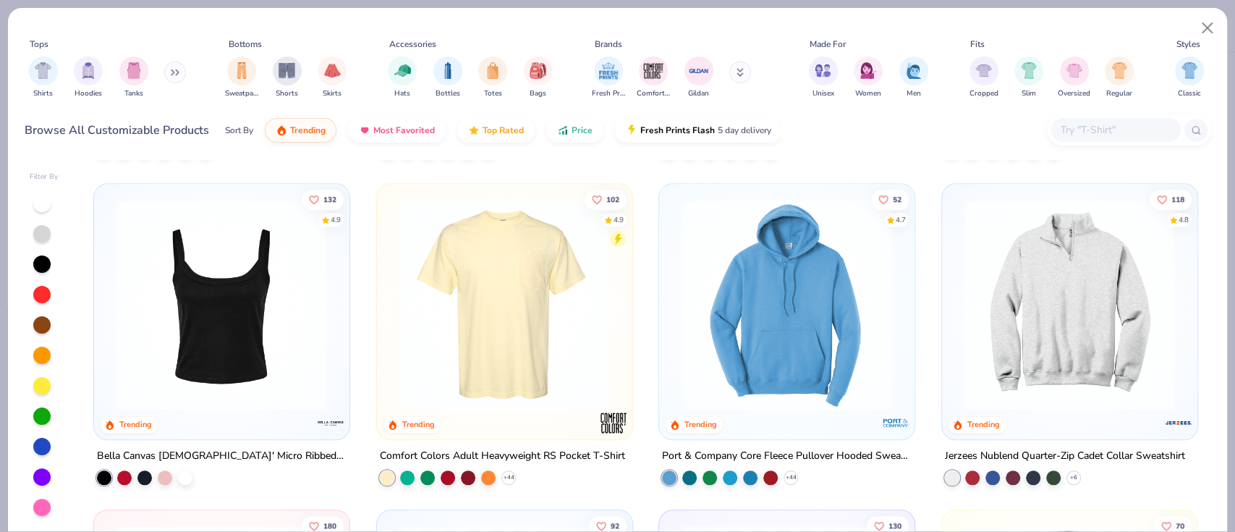
click at [544, 297] on img at bounding box center [505, 304] width 226 height 212
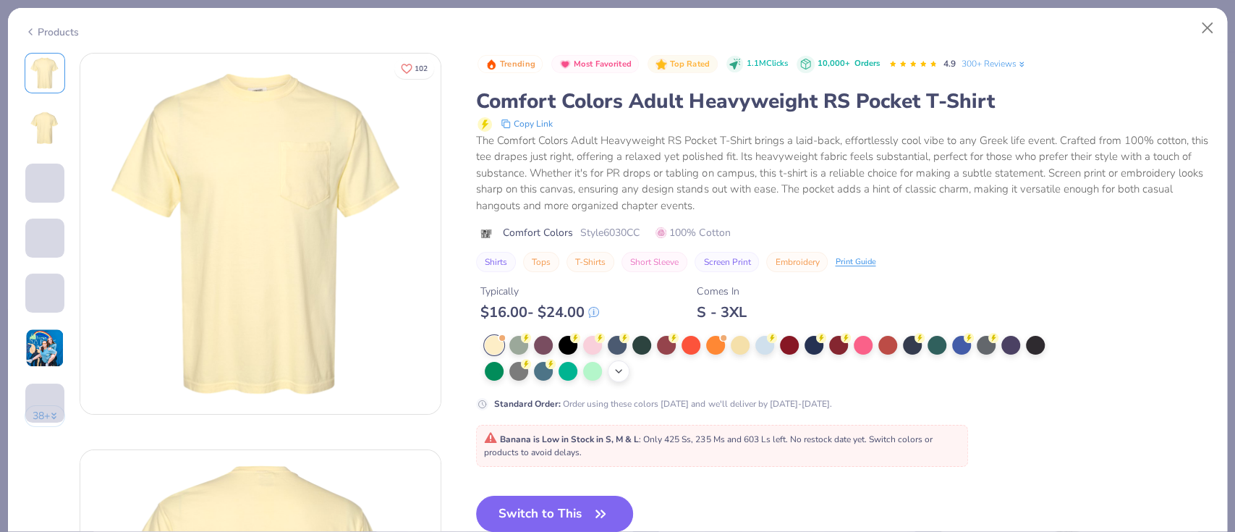
click at [620, 374] on icon at bounding box center [619, 371] width 12 height 12
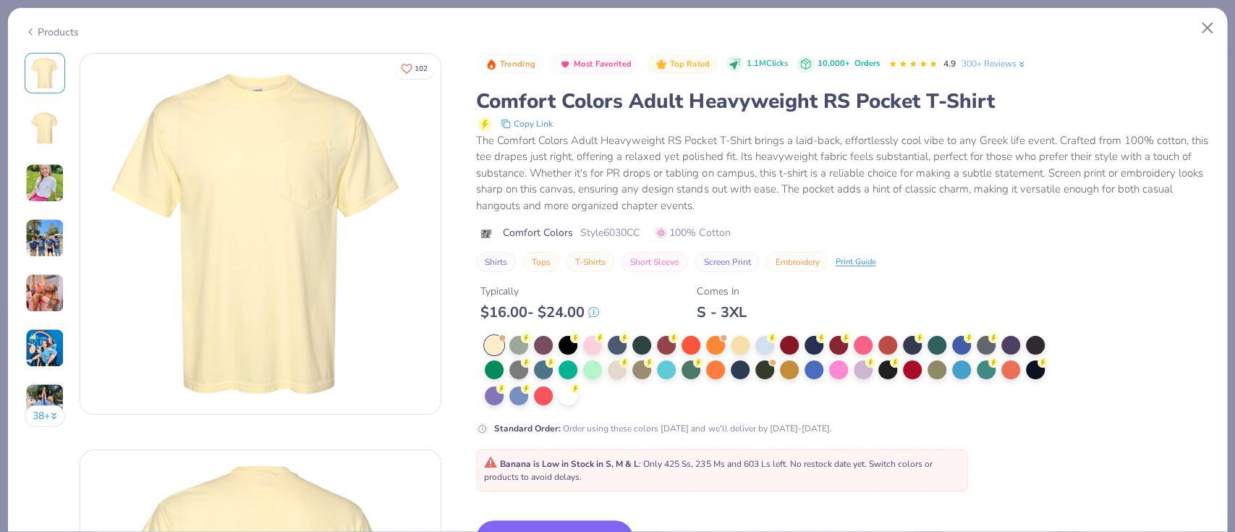
click at [35, 24] on icon at bounding box center [31, 31] width 12 height 17
type textarea "x"
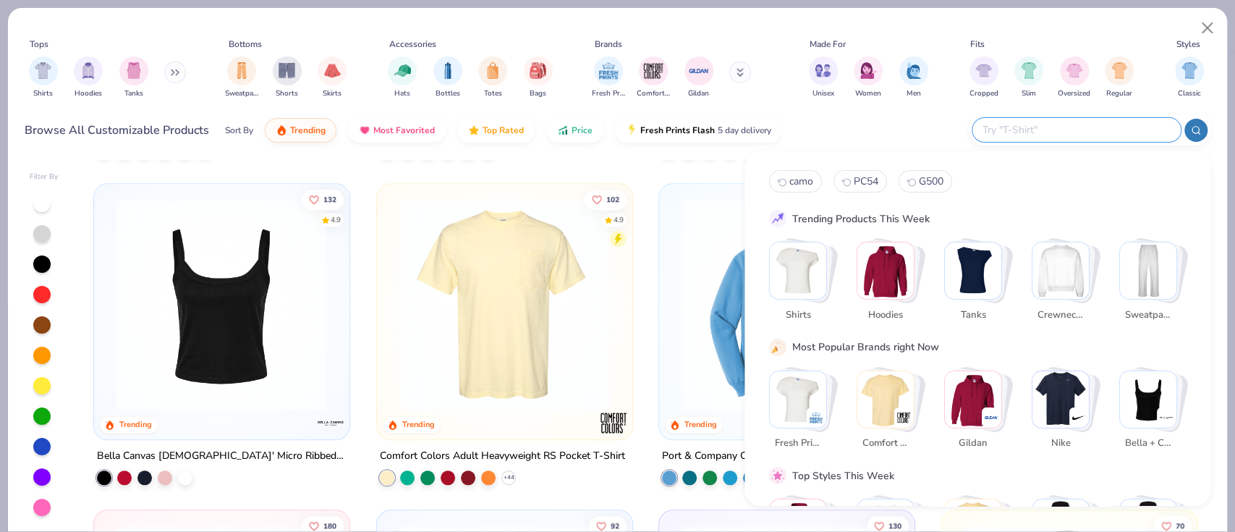
click at [1100, 135] on input "text" at bounding box center [1076, 130] width 190 height 17
type input "celadon"
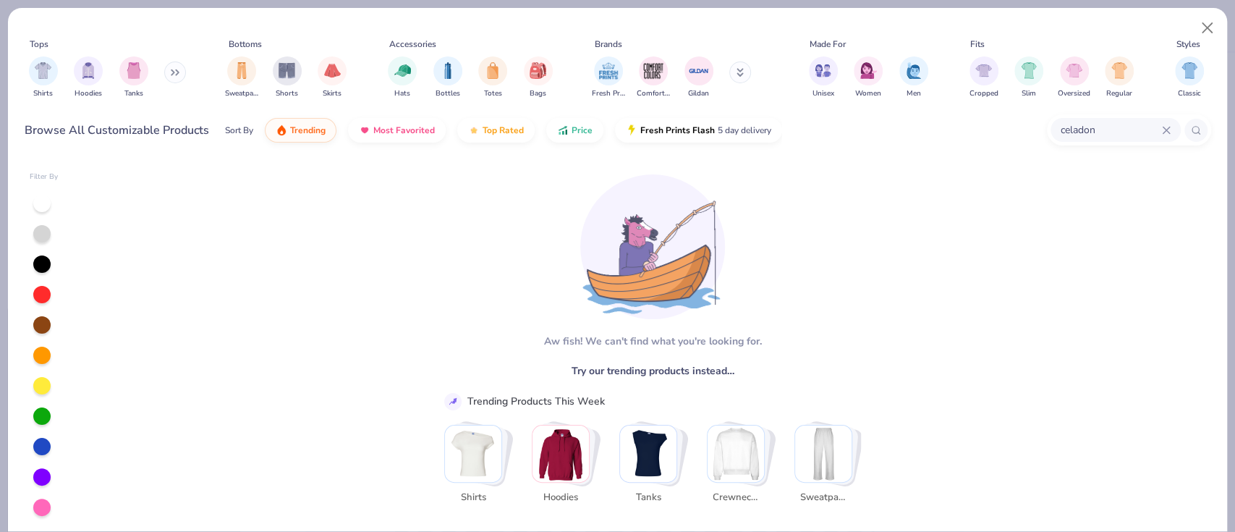
click at [1164, 130] on icon at bounding box center [1166, 130] width 9 height 9
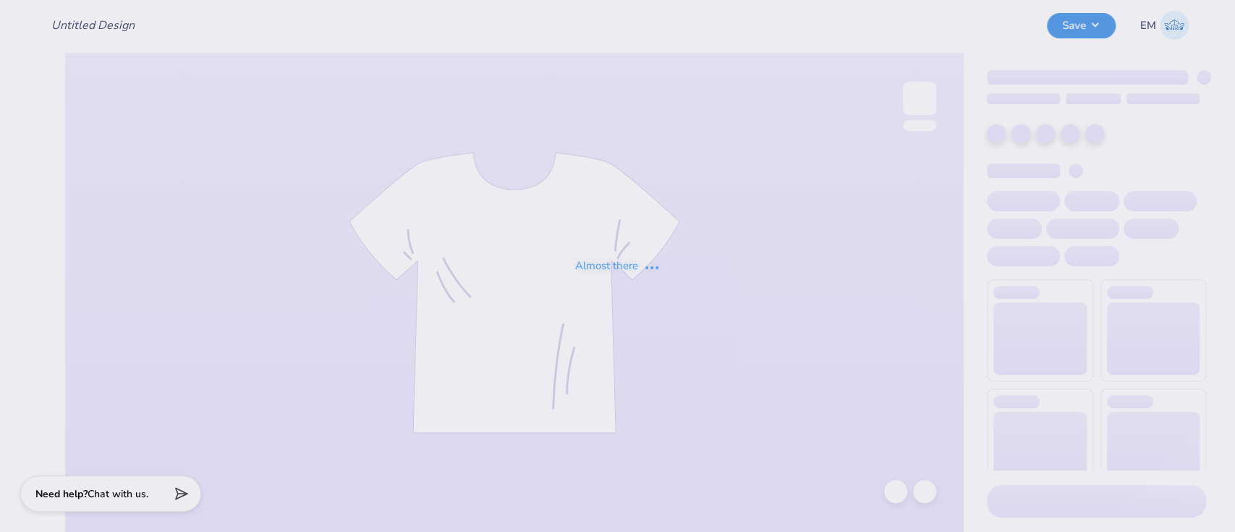
type input "Grinch Hoco"
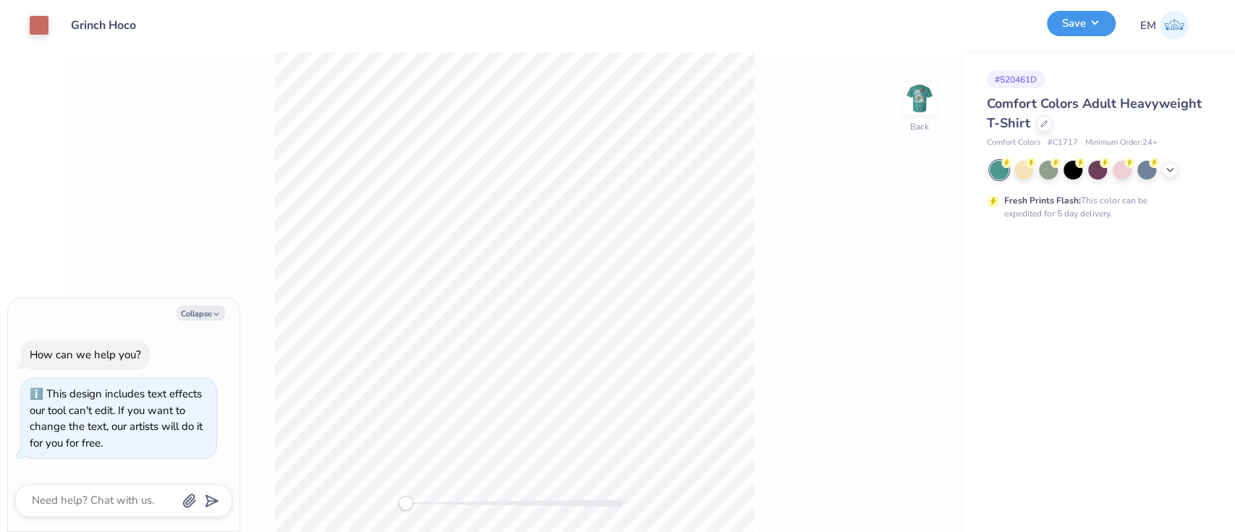
click at [1077, 28] on button "Save" at bounding box center [1081, 23] width 69 height 25
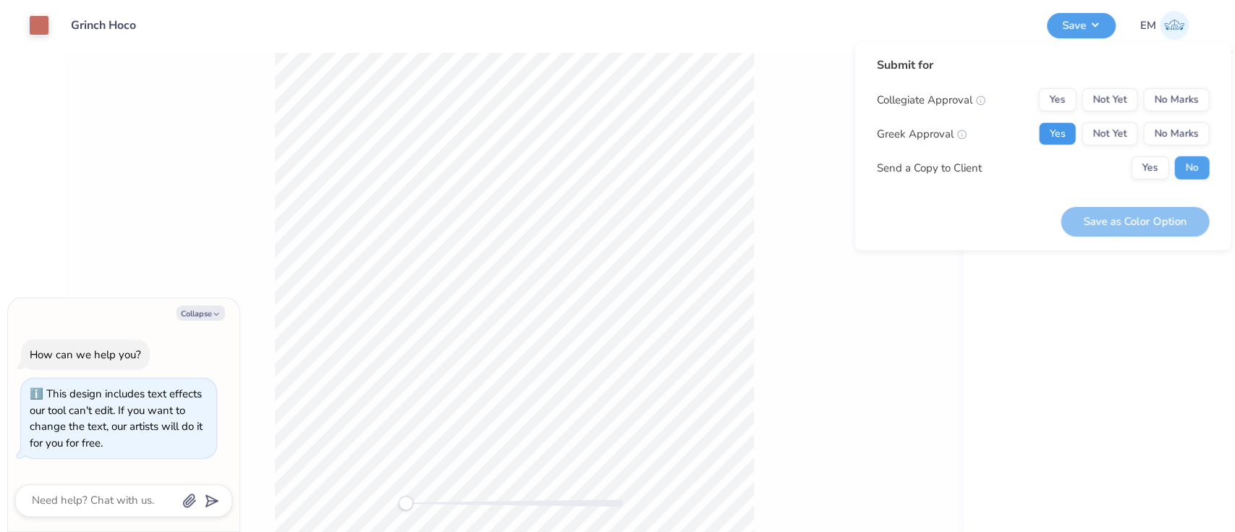
click at [1056, 138] on button "Yes" at bounding box center [1058, 133] width 38 height 23
click at [1163, 112] on div "Collegiate Approval Yes Not Yet No Marks Greek Approval Yes Not Yet No Marks Se…" at bounding box center [1042, 133] width 333 height 91
click at [1171, 98] on button "No Marks" at bounding box center [1177, 99] width 66 height 23
type textarea "x"
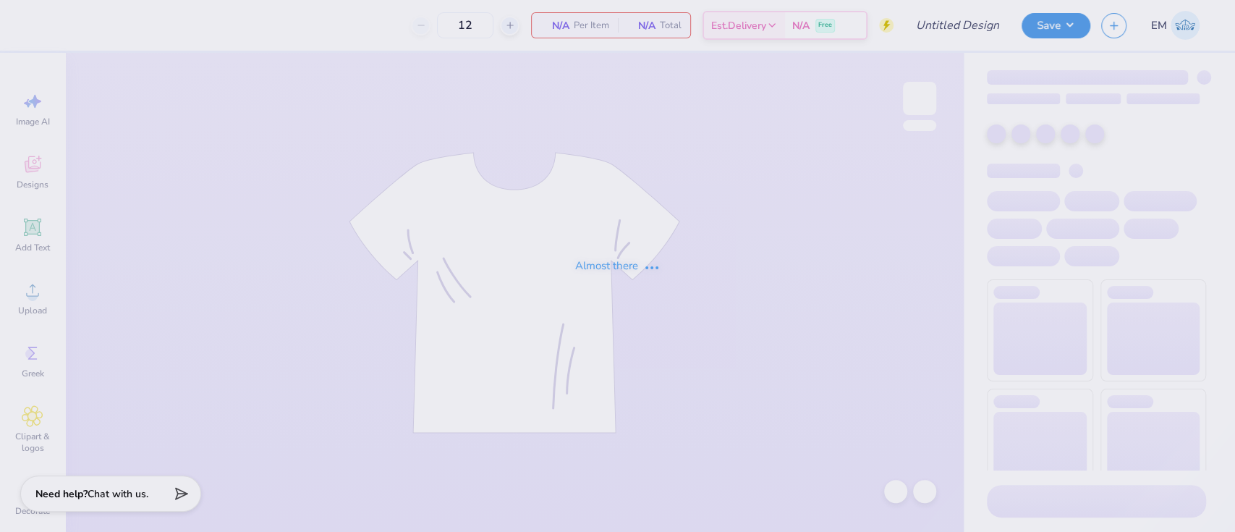
type input "SEMI 2025"
type input "50"
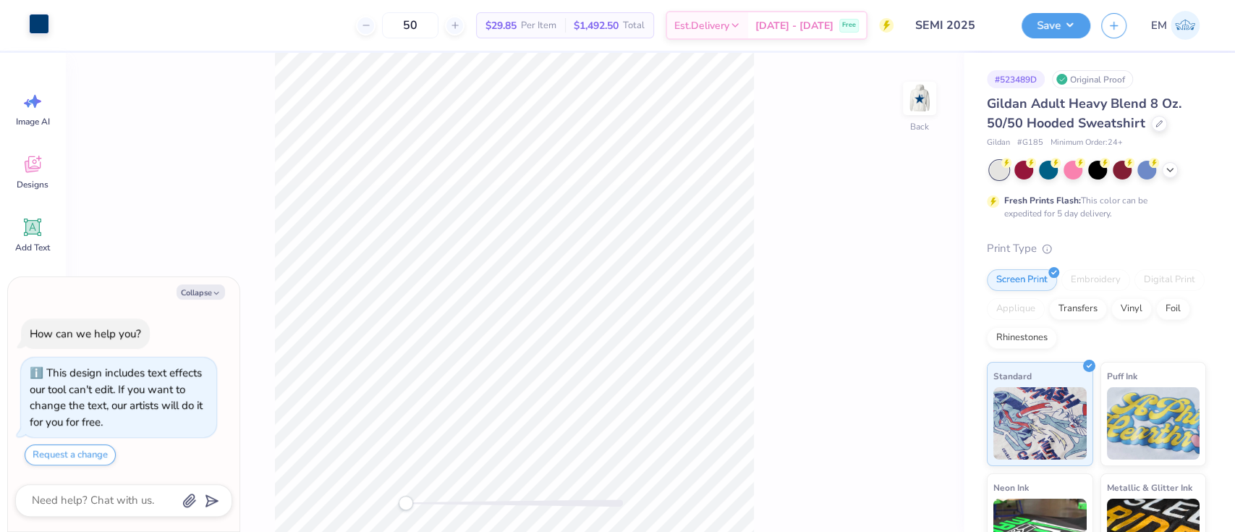
click at [47, 30] on div at bounding box center [39, 24] width 20 height 20
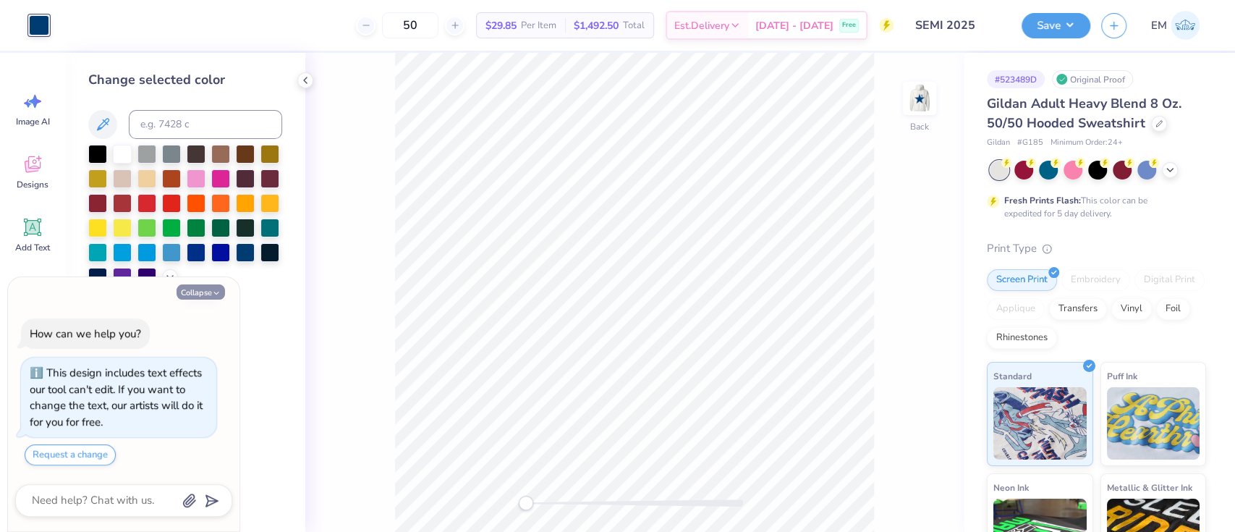
click at [213, 284] on button "Collapse" at bounding box center [201, 291] width 48 height 15
type textarea "x"
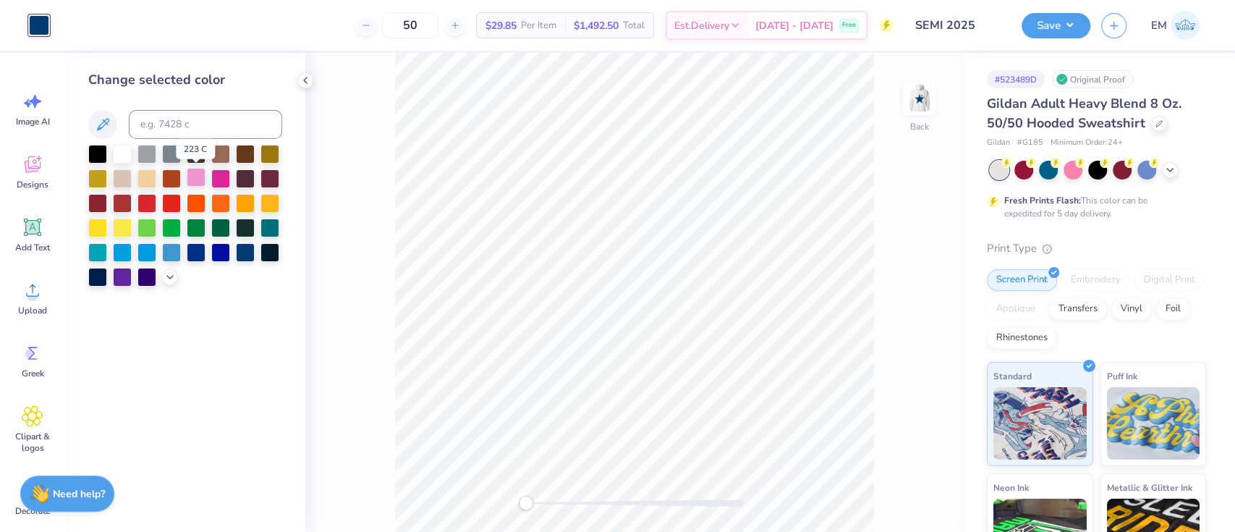
click at [195, 170] on div at bounding box center [196, 177] width 19 height 19
click at [913, 114] on img at bounding box center [920, 98] width 58 height 58
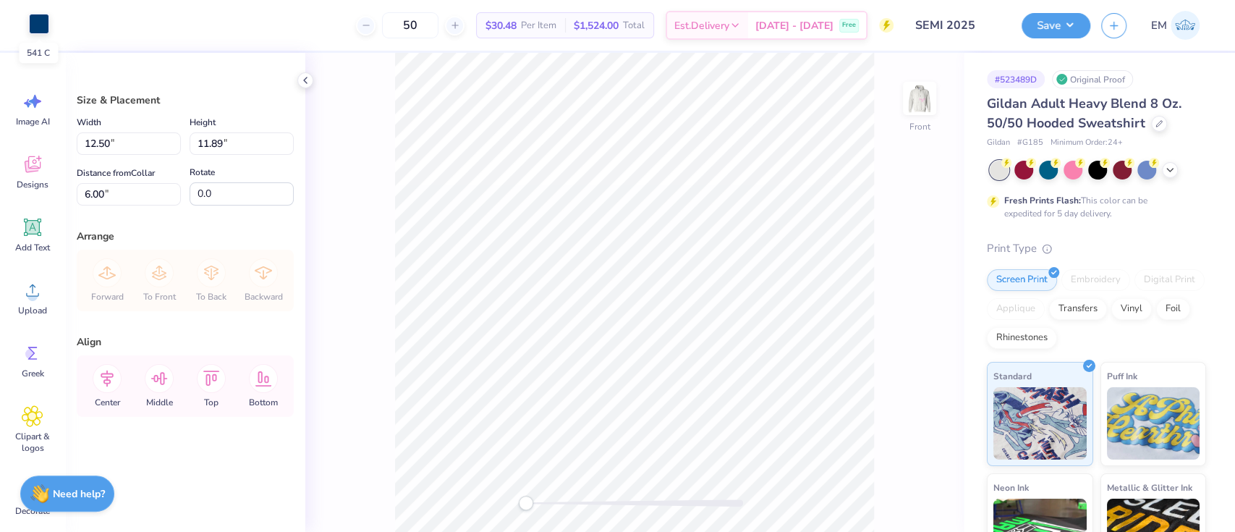
click at [43, 20] on div at bounding box center [39, 24] width 20 height 20
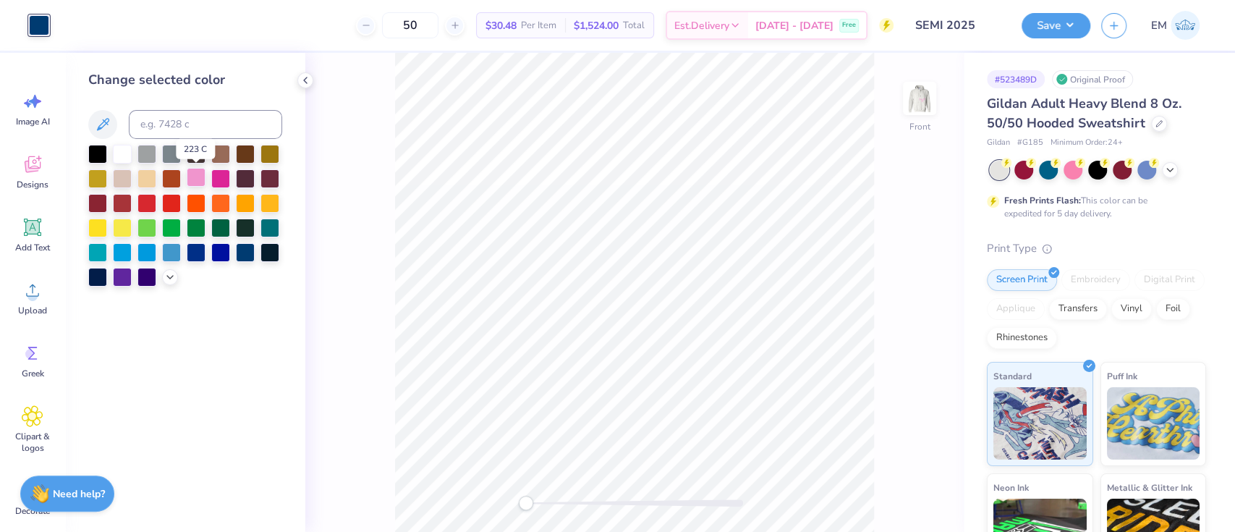
click at [198, 179] on div at bounding box center [196, 177] width 19 height 19
click at [334, 305] on div "Front" at bounding box center [634, 292] width 659 height 479
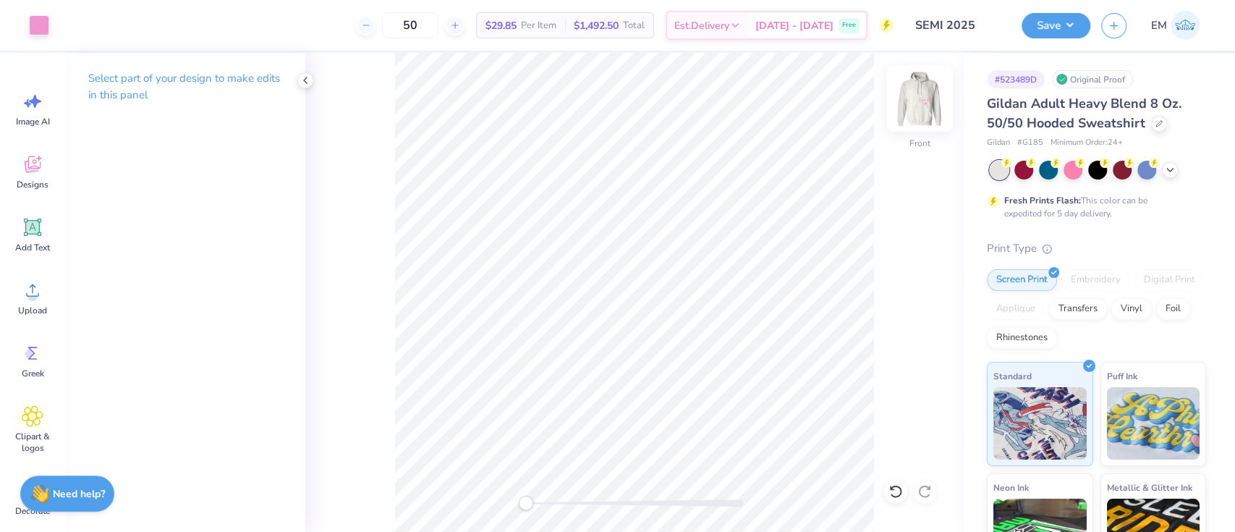
click at [914, 103] on img at bounding box center [920, 98] width 58 height 58
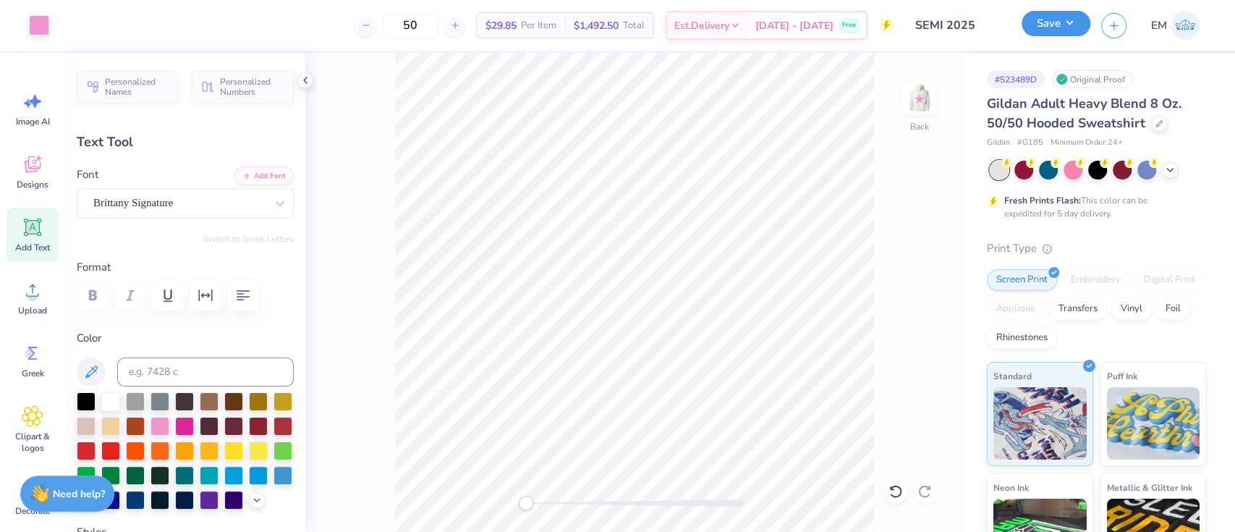
click at [1077, 28] on button "Save" at bounding box center [1056, 23] width 69 height 25
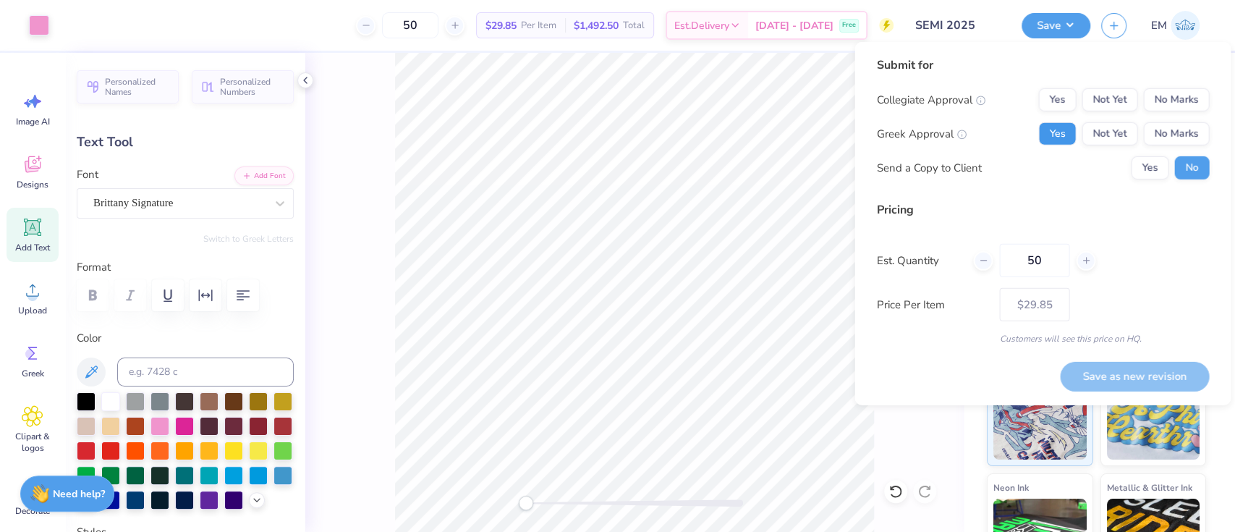
click at [1068, 131] on button "Yes" at bounding box center [1058, 133] width 38 height 23
click at [1195, 108] on button "No Marks" at bounding box center [1177, 99] width 66 height 23
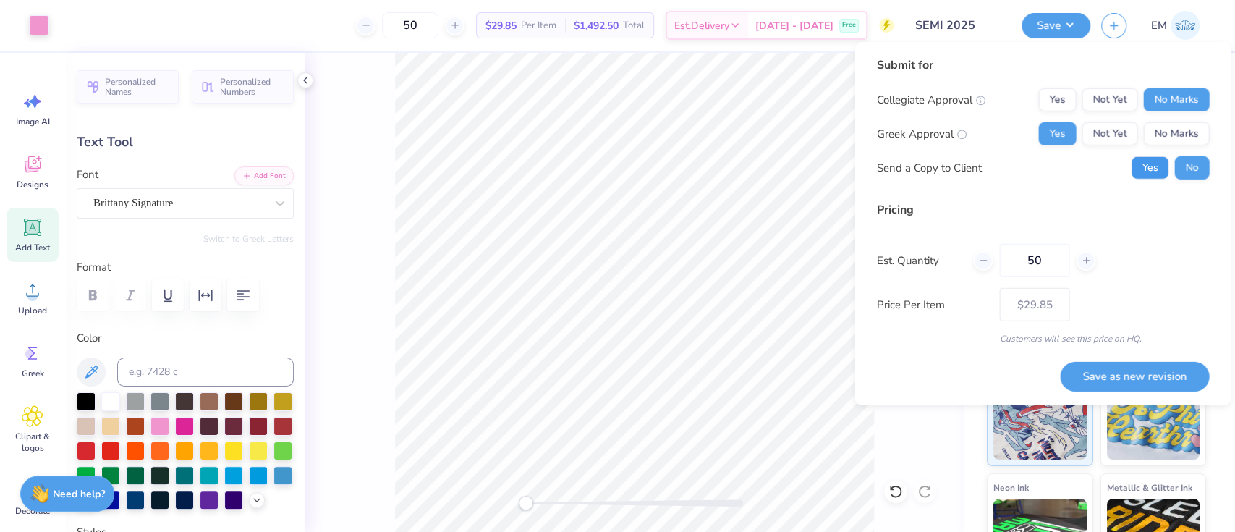
click at [1159, 169] on button "Yes" at bounding box center [1150, 167] width 38 height 23
click at [1175, 379] on button "Save as new revision" at bounding box center [1134, 376] width 149 height 30
type input "$29.85"
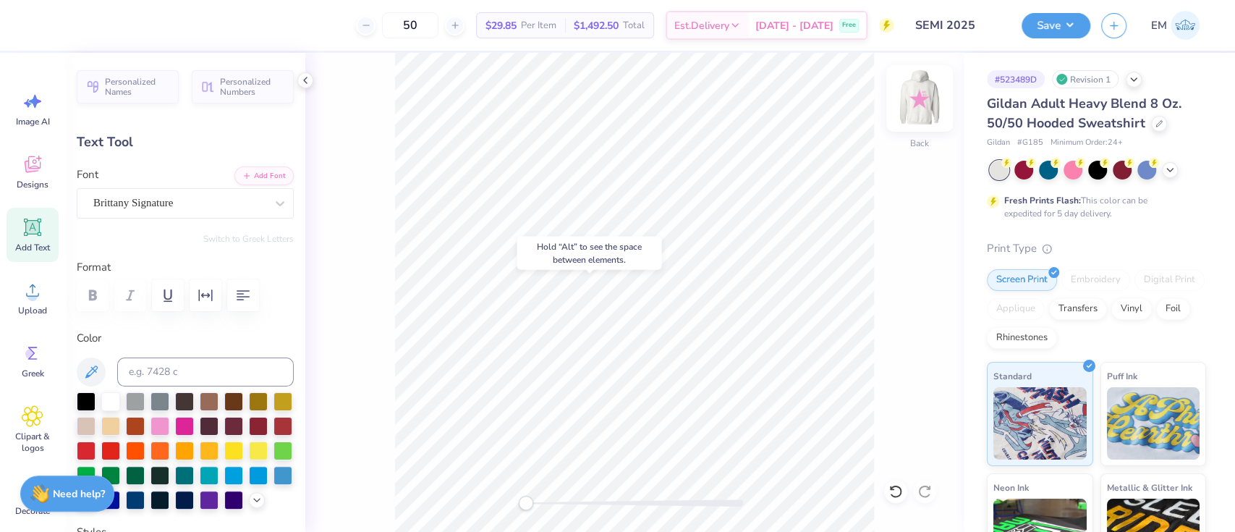
click at [918, 93] on img at bounding box center [920, 98] width 58 height 58
type input "7.92"
type input "2.81"
type input "11.26"
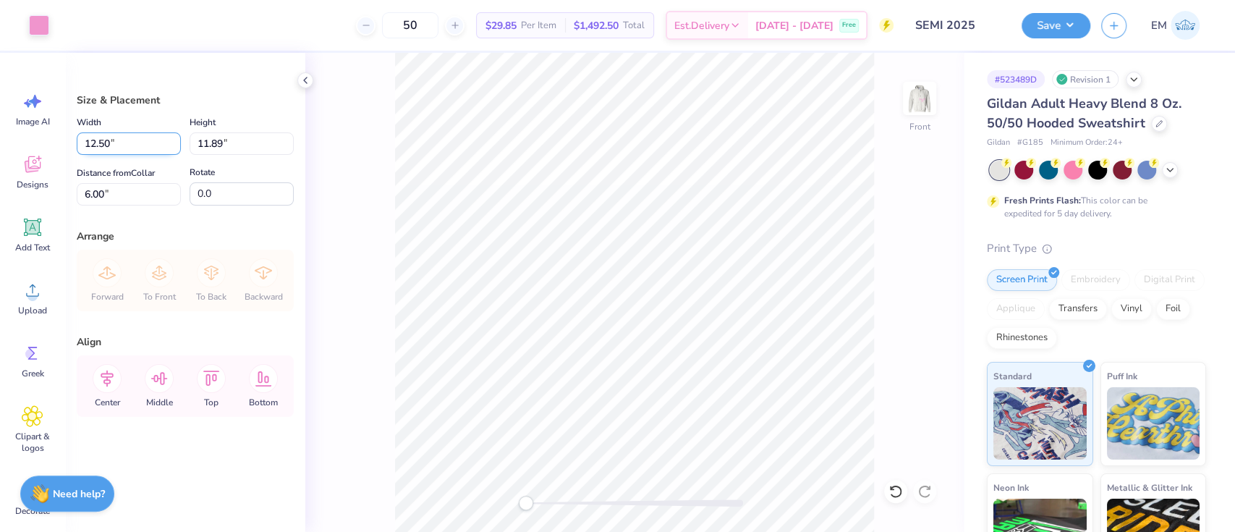
click at [130, 139] on input "12.50" at bounding box center [129, 143] width 104 height 22
drag, startPoint x: 130, startPoint y: 139, endPoint x: 98, endPoint y: 136, distance: 31.3
click at [98, 136] on input "12.50" at bounding box center [129, 143] width 104 height 22
type input "12.00"
type input "11.41"
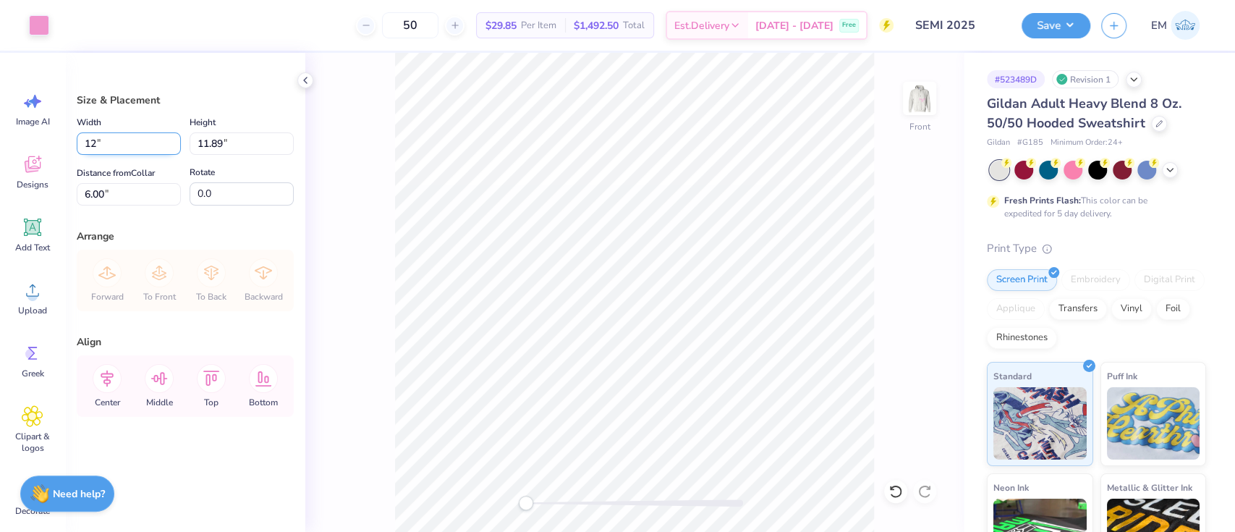
type input "6.24"
click at [950, 360] on div "Front" at bounding box center [634, 292] width 659 height 479
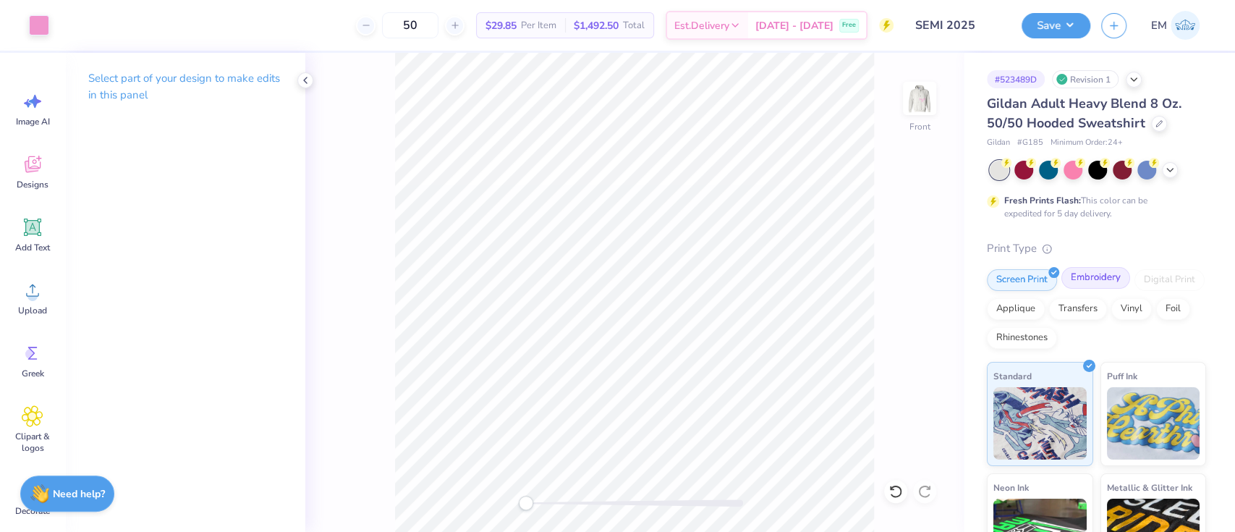
click at [1070, 271] on div "Embroidery" at bounding box center [1096, 278] width 69 height 22
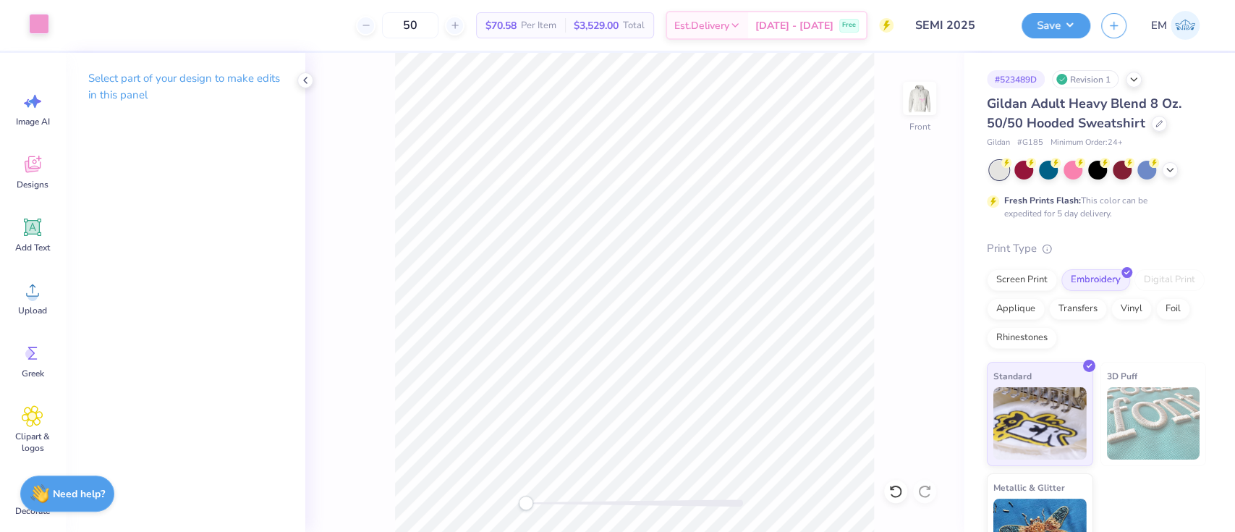
click at [41, 24] on div at bounding box center [39, 24] width 20 height 20
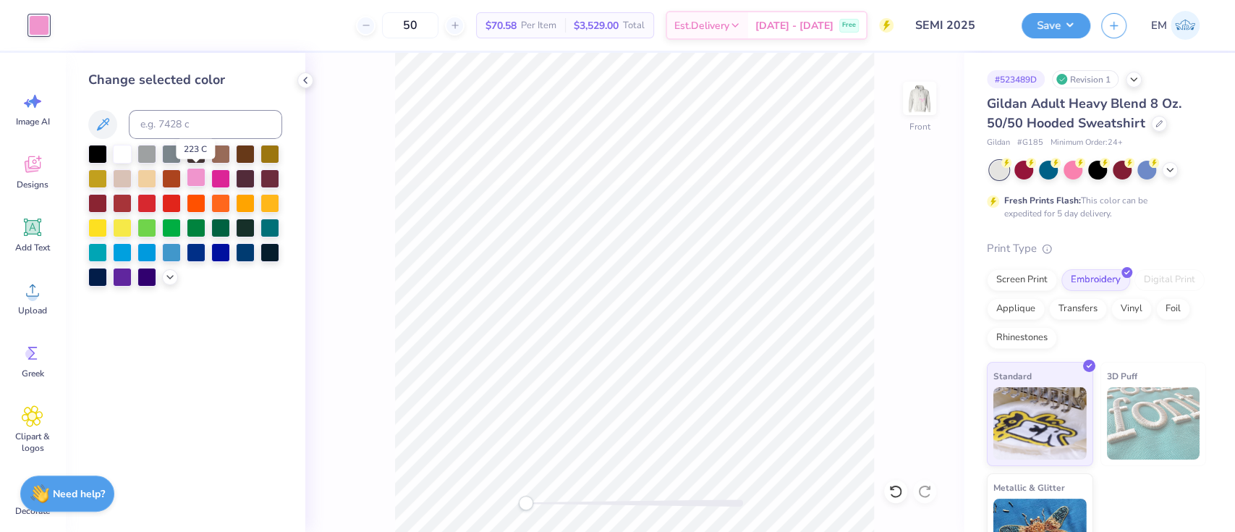
click at [191, 179] on div at bounding box center [196, 177] width 19 height 19
click at [173, 274] on polyline at bounding box center [170, 275] width 6 height 3
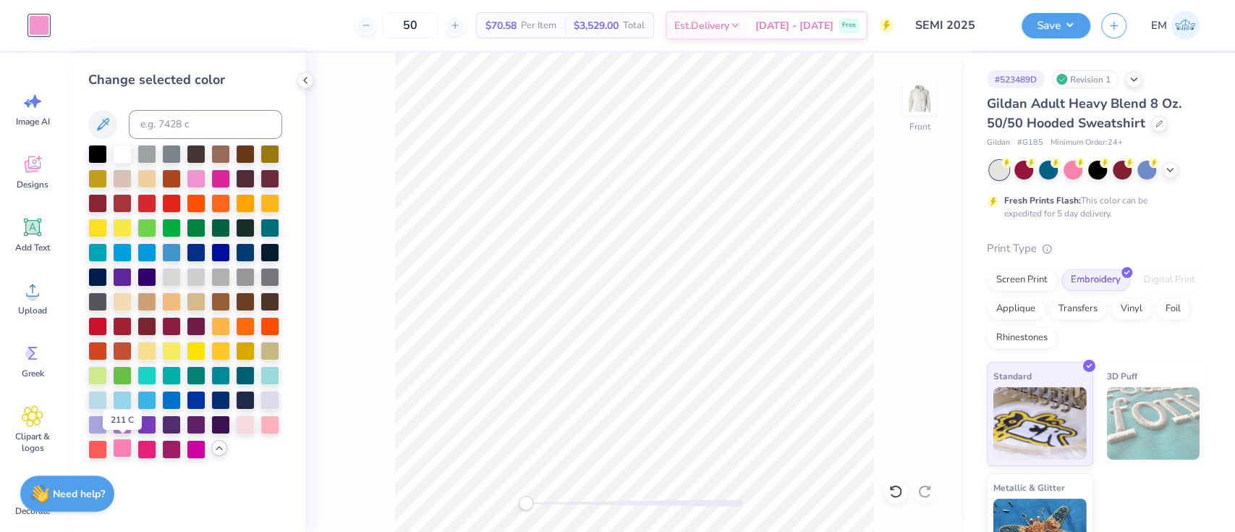
click at [117, 446] on div at bounding box center [122, 448] width 19 height 19
click at [269, 421] on div at bounding box center [270, 423] width 19 height 19
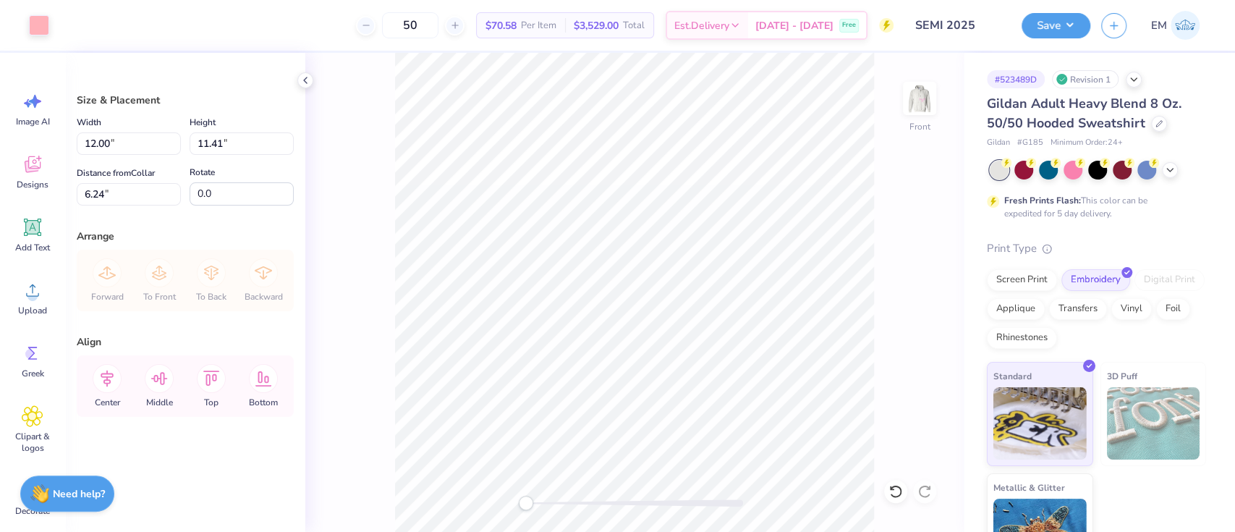
type input "6.00"
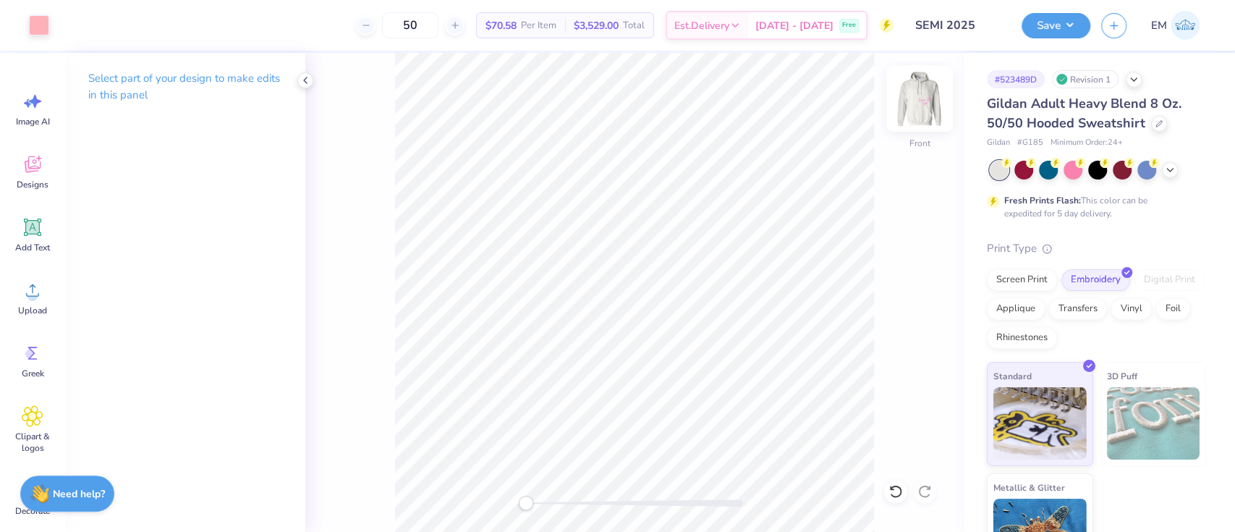
click at [921, 98] on img at bounding box center [920, 98] width 58 height 58
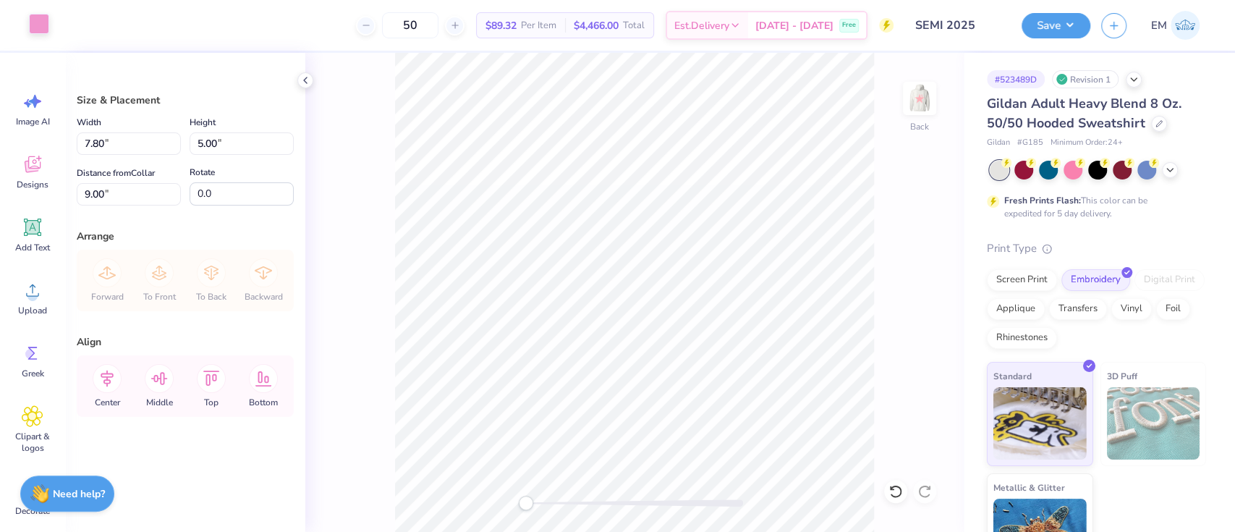
click at [35, 22] on div at bounding box center [39, 24] width 20 height 20
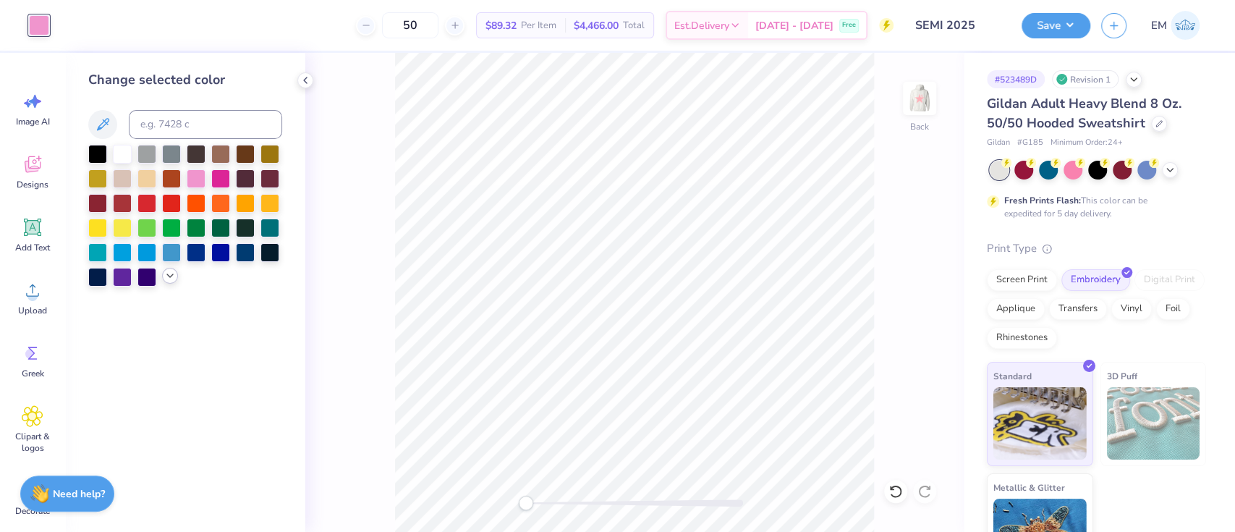
click at [166, 280] on icon at bounding box center [170, 276] width 12 height 12
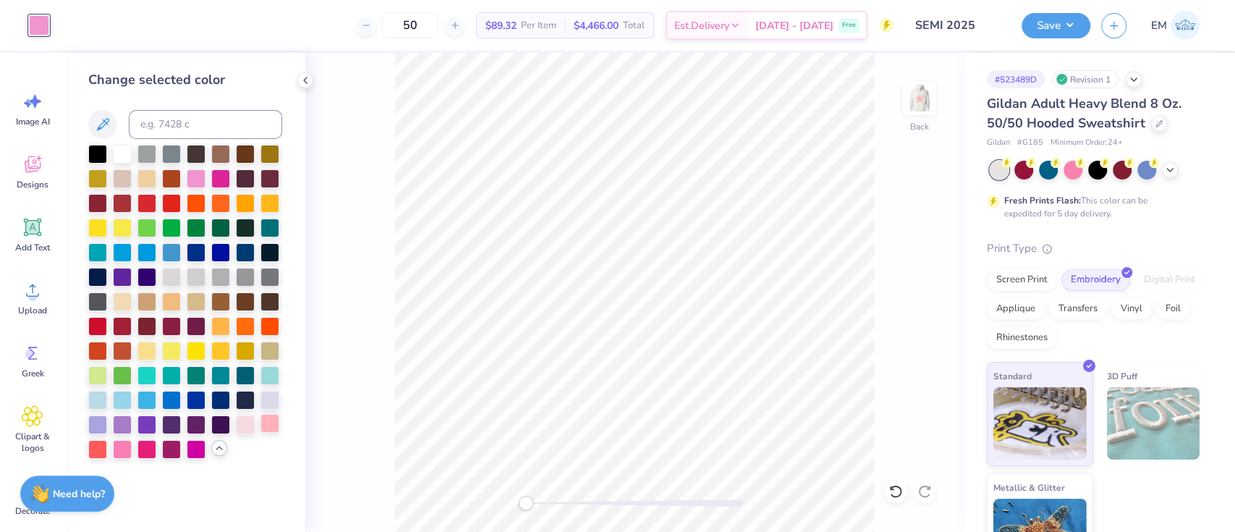
click at [269, 423] on div at bounding box center [270, 423] width 19 height 19
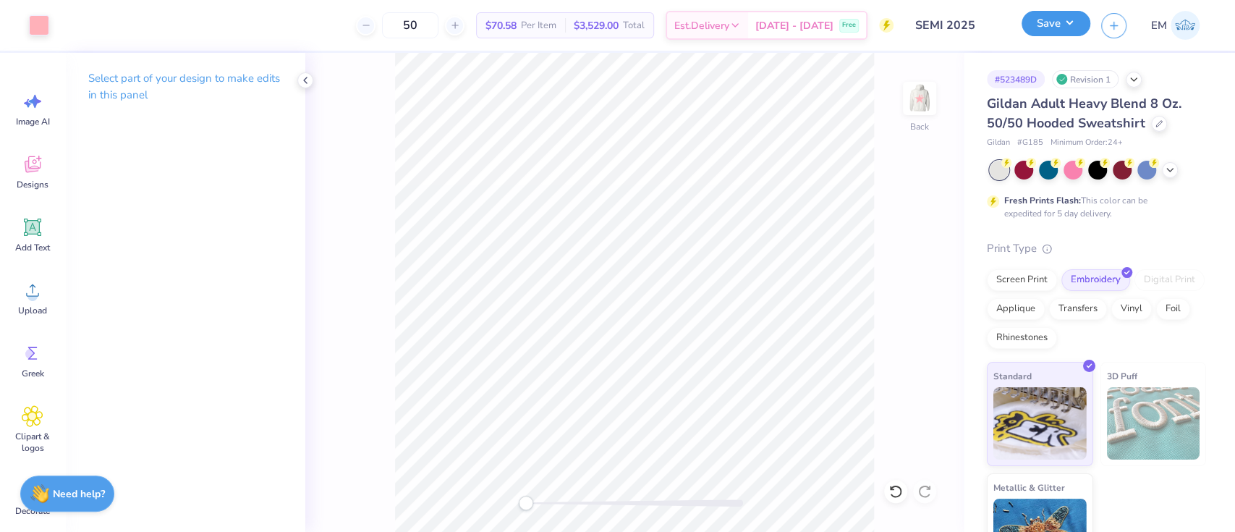
click at [1073, 25] on button "Save" at bounding box center [1056, 23] width 69 height 25
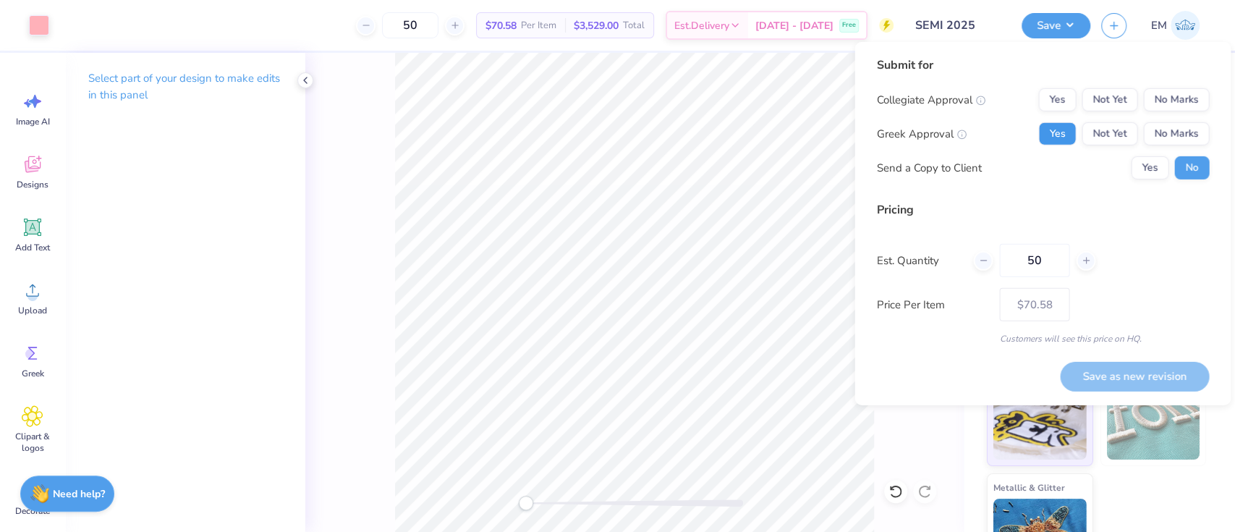
click at [1059, 122] on button "Yes" at bounding box center [1058, 133] width 38 height 23
click at [1164, 172] on button "Yes" at bounding box center [1150, 167] width 38 height 23
drag, startPoint x: 1214, startPoint y: 98, endPoint x: 1197, endPoint y: 97, distance: 16.7
click at [1210, 98] on div "Submit for Collegiate Approval Yes Not Yet No Marks Greek Approval Yes Not Yet …" at bounding box center [1043, 223] width 376 height 363
click at [1195, 97] on button "No Marks" at bounding box center [1177, 99] width 66 height 23
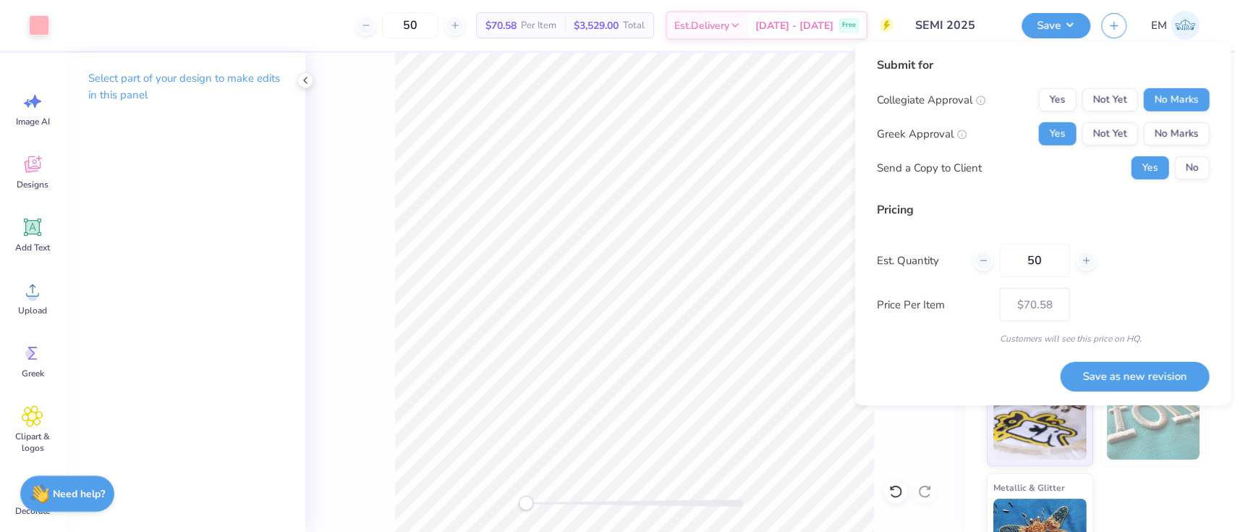
click at [1169, 372] on button "Save as new revision" at bounding box center [1134, 376] width 149 height 30
type input "$70.58"
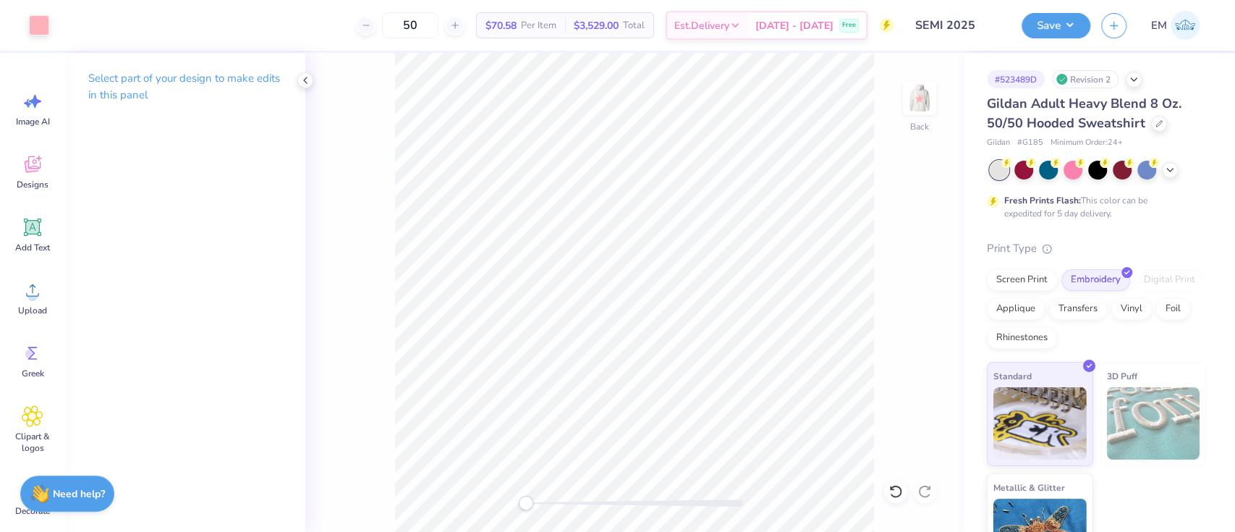
click at [47, 38] on div "Art colors" at bounding box center [24, 25] width 49 height 51
click at [33, 22] on div at bounding box center [39, 24] width 20 height 20
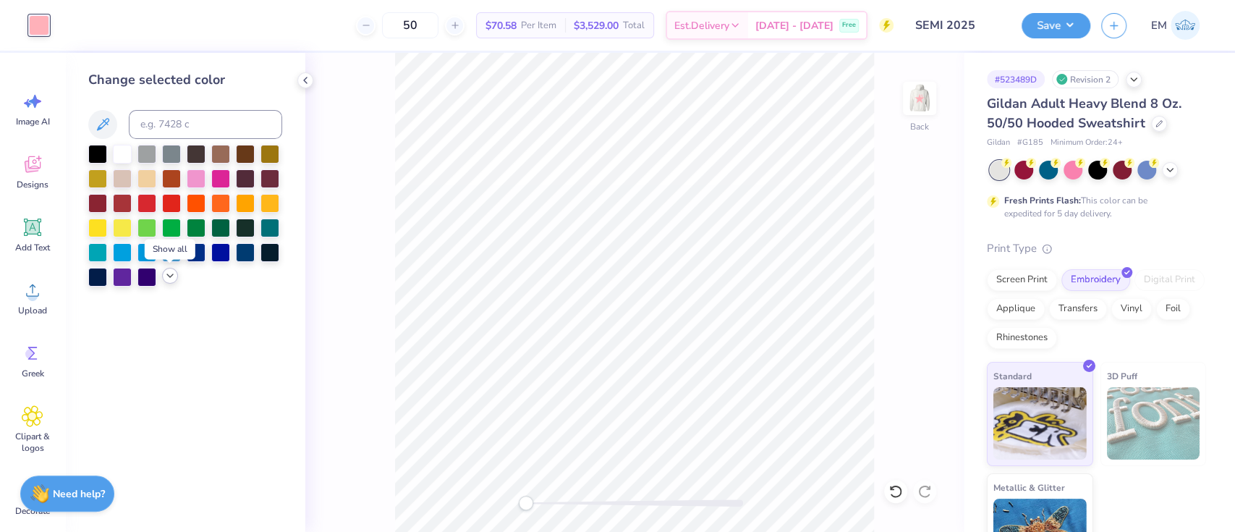
click at [174, 271] on icon at bounding box center [170, 276] width 12 height 12
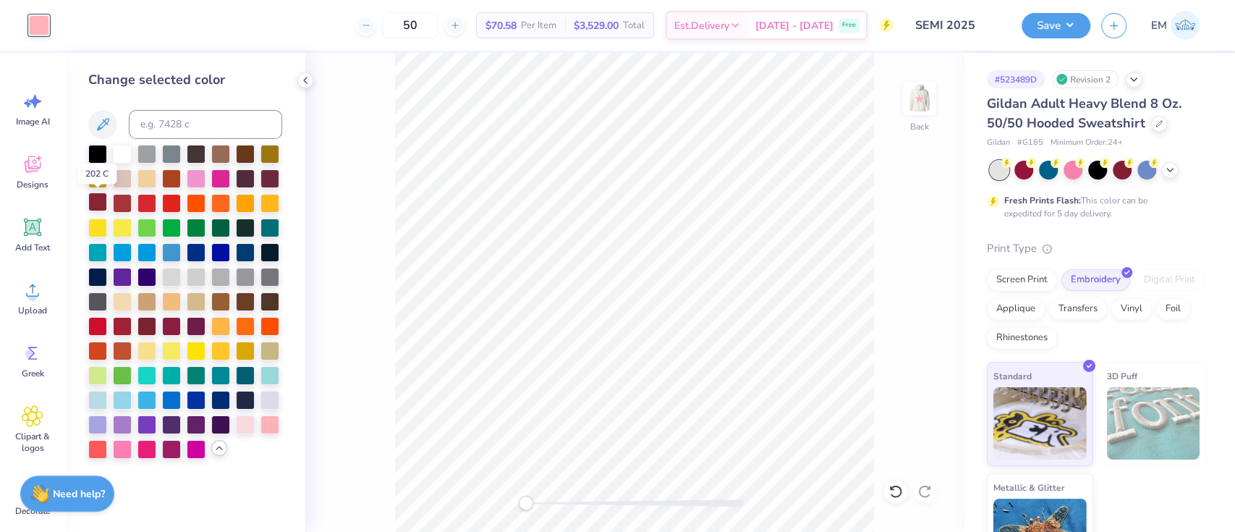
click at [100, 199] on div at bounding box center [97, 202] width 19 height 19
drag, startPoint x: 920, startPoint y: 113, endPoint x: 994, endPoint y: 41, distance: 102.9
click at [921, 113] on img at bounding box center [919, 98] width 29 height 29
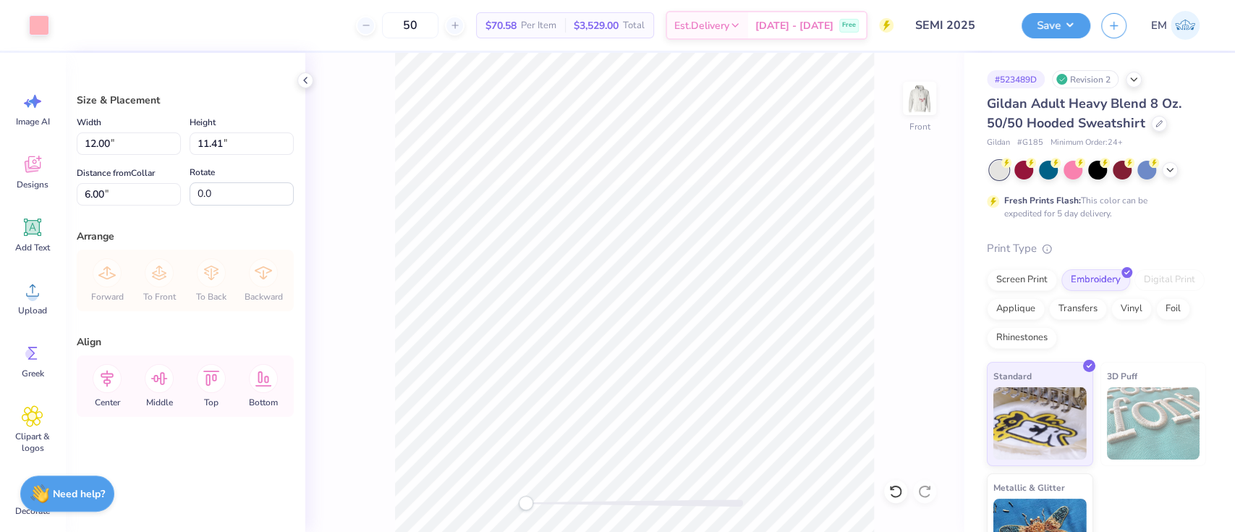
drag, startPoint x: 31, startPoint y: 24, endPoint x: 49, endPoint y: 67, distance: 47.0
click at [35, 27] on div at bounding box center [39, 25] width 20 height 20
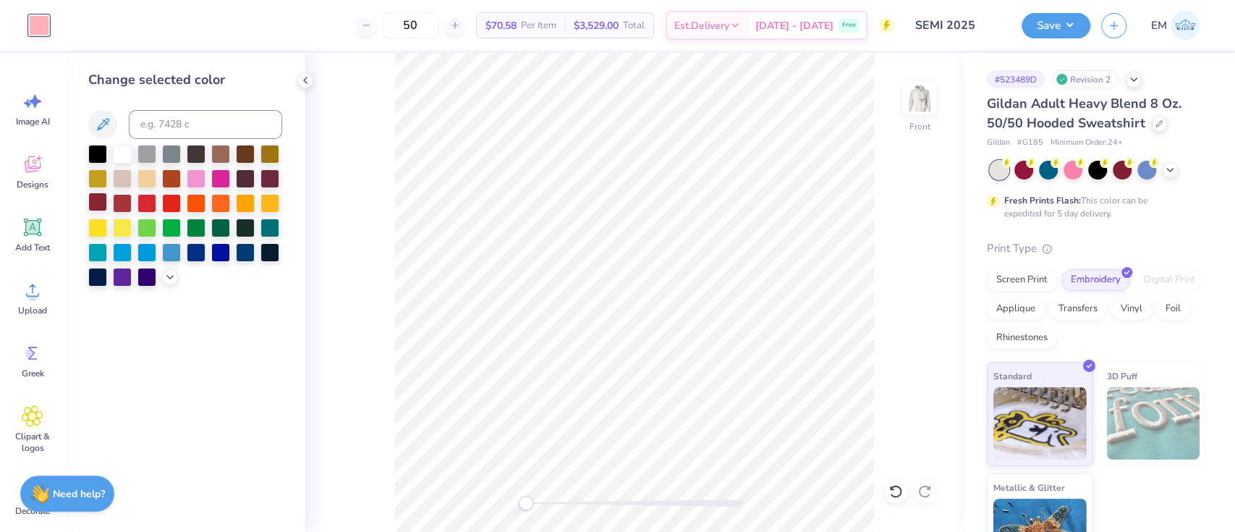
click at [91, 206] on div at bounding box center [97, 202] width 19 height 19
click at [926, 99] on img at bounding box center [920, 98] width 58 height 58
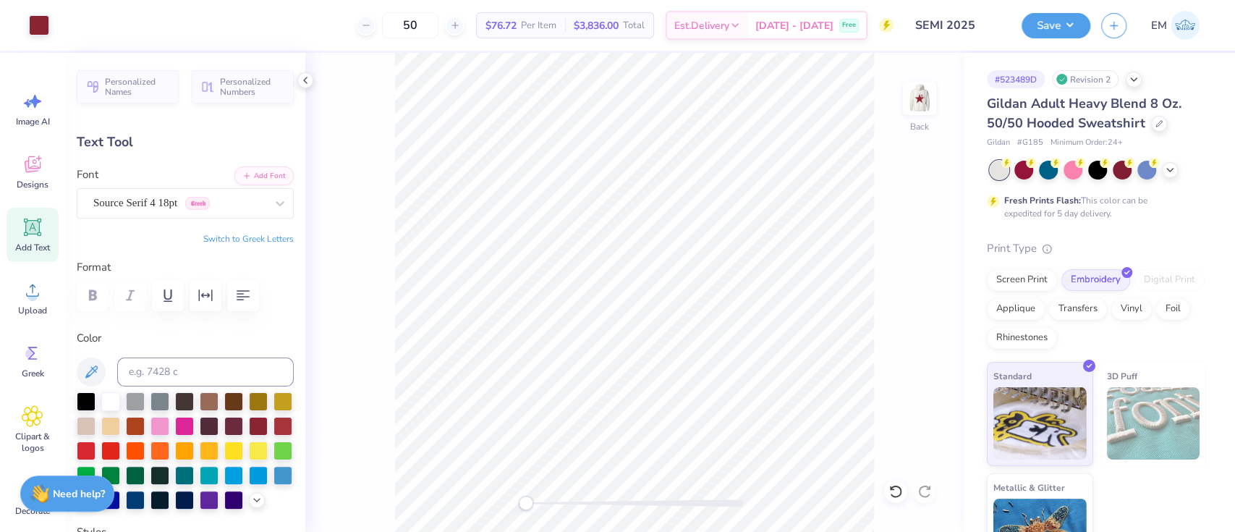
drag, startPoint x: 1045, startPoint y: 30, endPoint x: 1054, endPoint y: 41, distance: 14.5
click at [1050, 37] on div "Save" at bounding box center [1056, 25] width 69 height 25
click at [1065, 19] on button "Save" at bounding box center [1056, 23] width 69 height 25
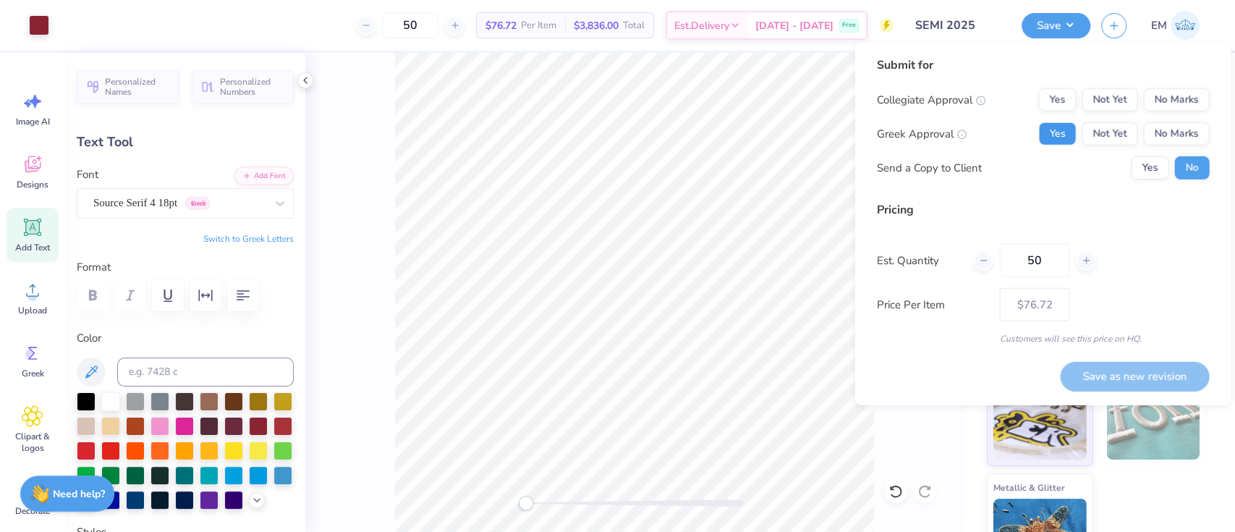
click at [1066, 129] on button "Yes" at bounding box center [1058, 133] width 38 height 23
click at [1159, 164] on button "Yes" at bounding box center [1150, 167] width 38 height 23
drag, startPoint x: 1191, startPoint y: 96, endPoint x: 1193, endPoint y: 116, distance: 20.4
click at [1191, 96] on button "No Marks" at bounding box center [1177, 99] width 66 height 23
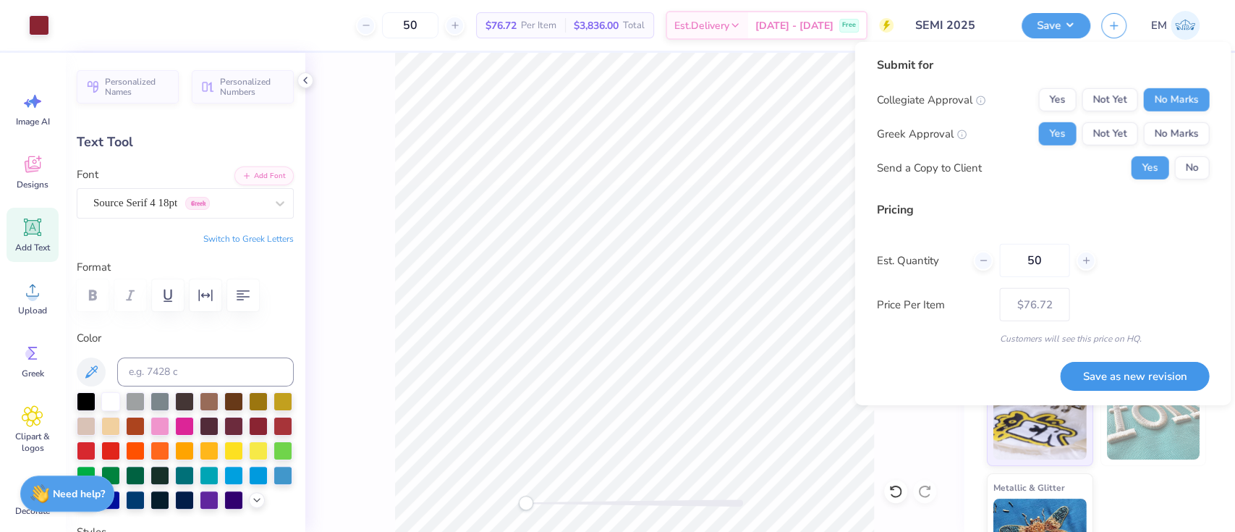
click at [1187, 361] on button "Save as new revision" at bounding box center [1134, 376] width 149 height 30
type input "$76.72"
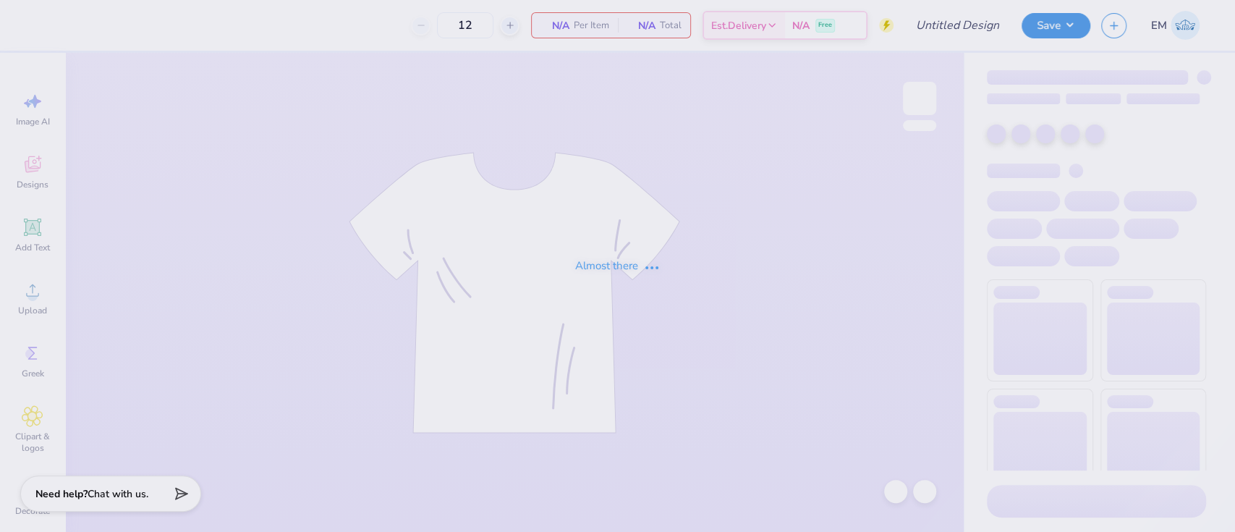
type input "SEMI 2025"
type input "25"
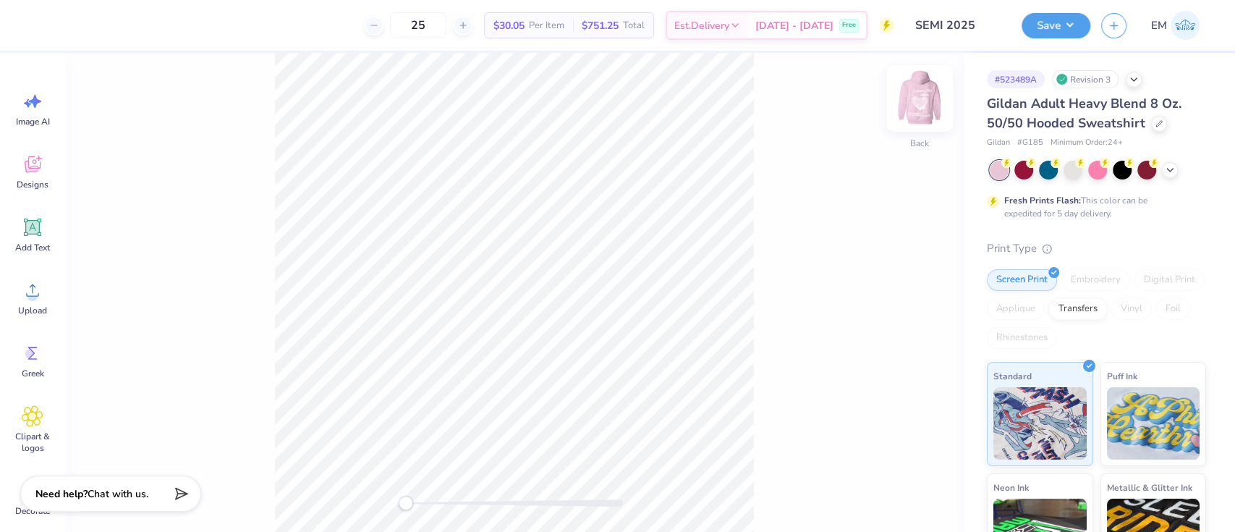
click at [921, 99] on img at bounding box center [920, 98] width 58 height 58
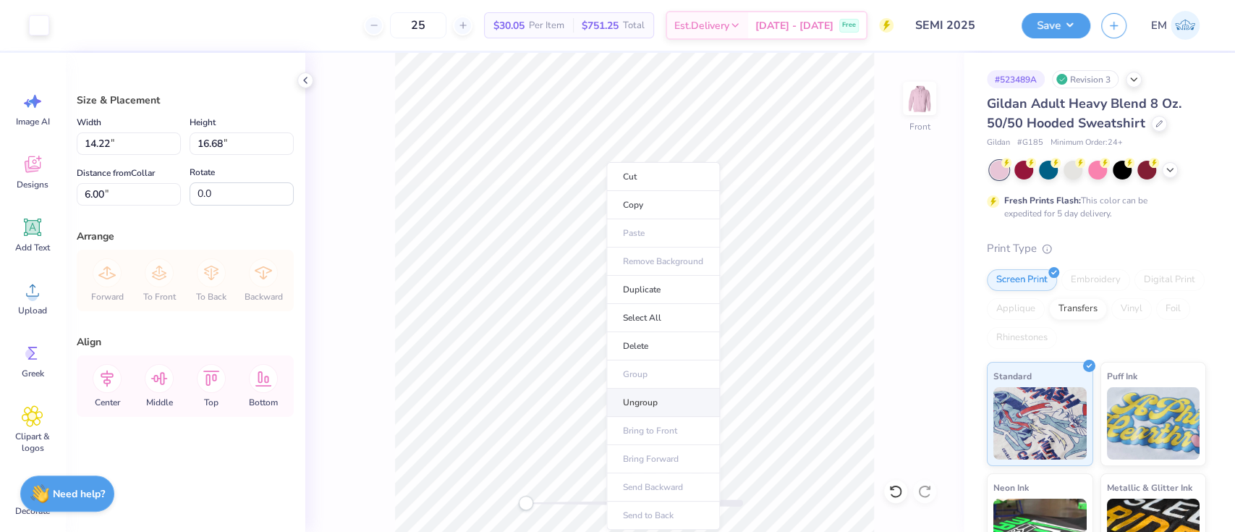
click at [648, 403] on li "Ungroup" at bounding box center [664, 403] width 114 height 28
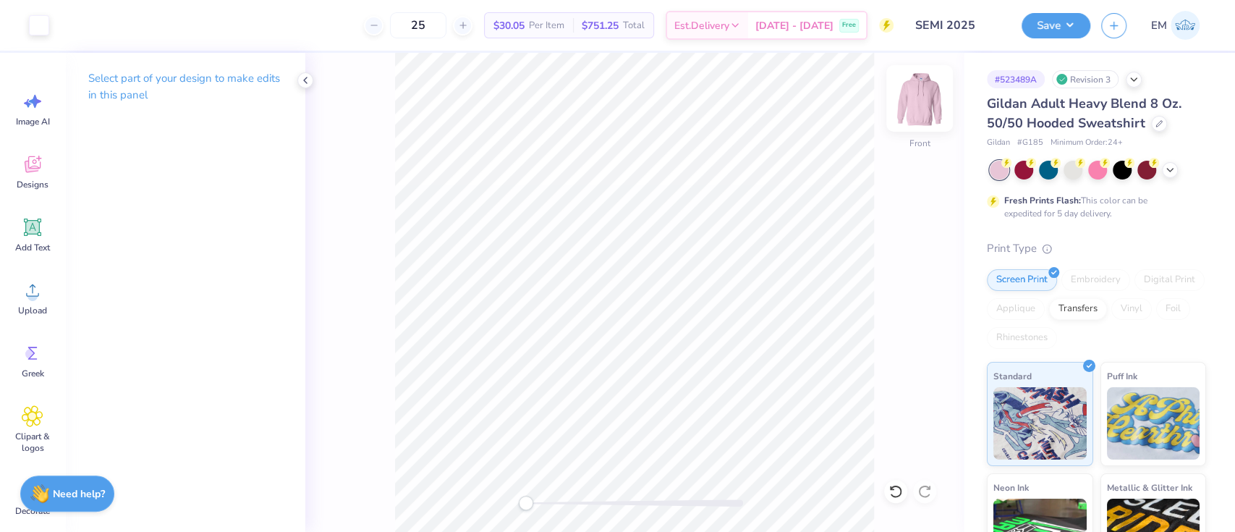
click at [910, 105] on img at bounding box center [920, 98] width 58 height 58
click at [40, 290] on icon at bounding box center [33, 290] width 22 height 22
